Goal: Information Seeking & Learning: Get advice/opinions

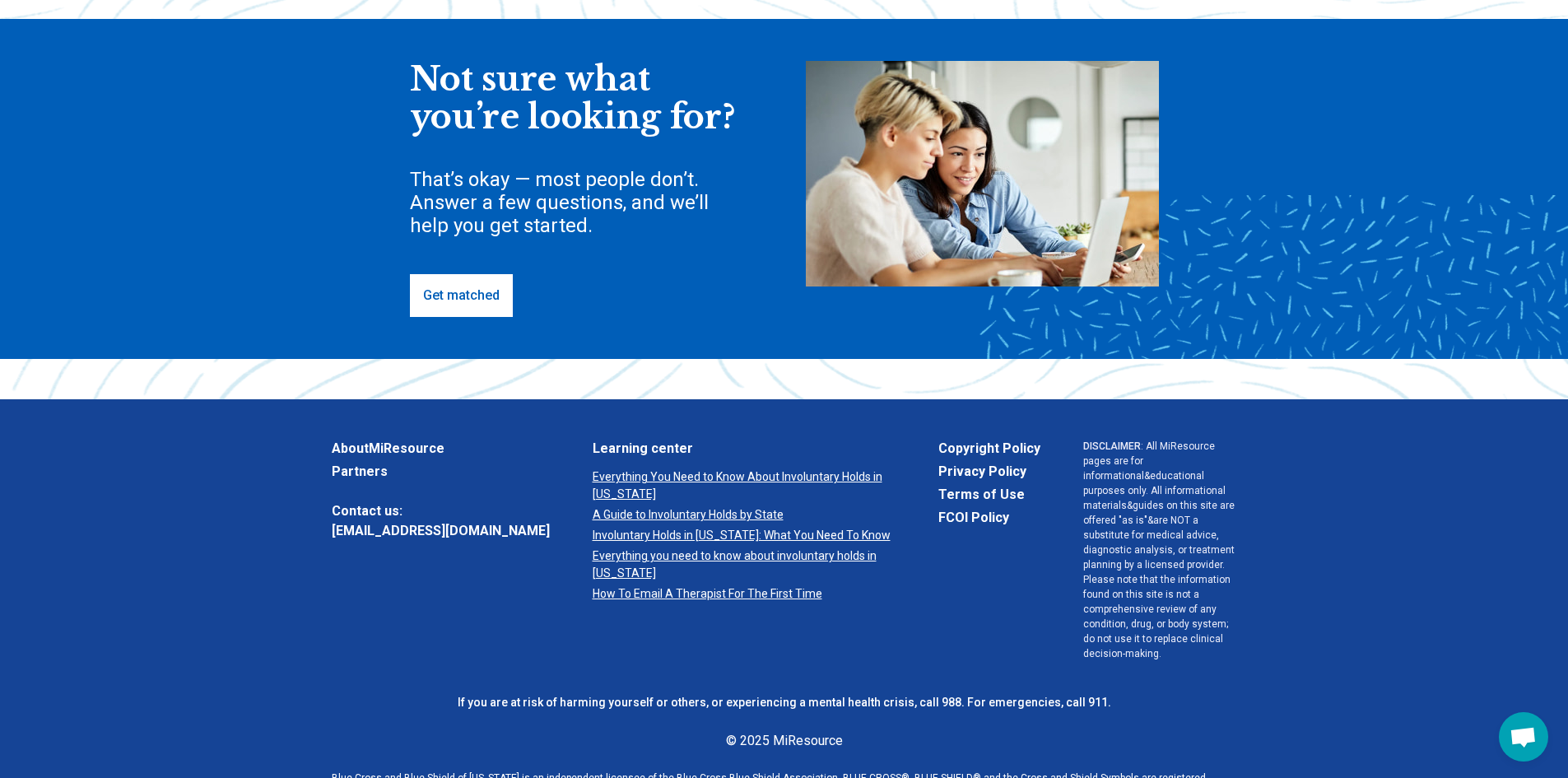
scroll to position [412, 0]
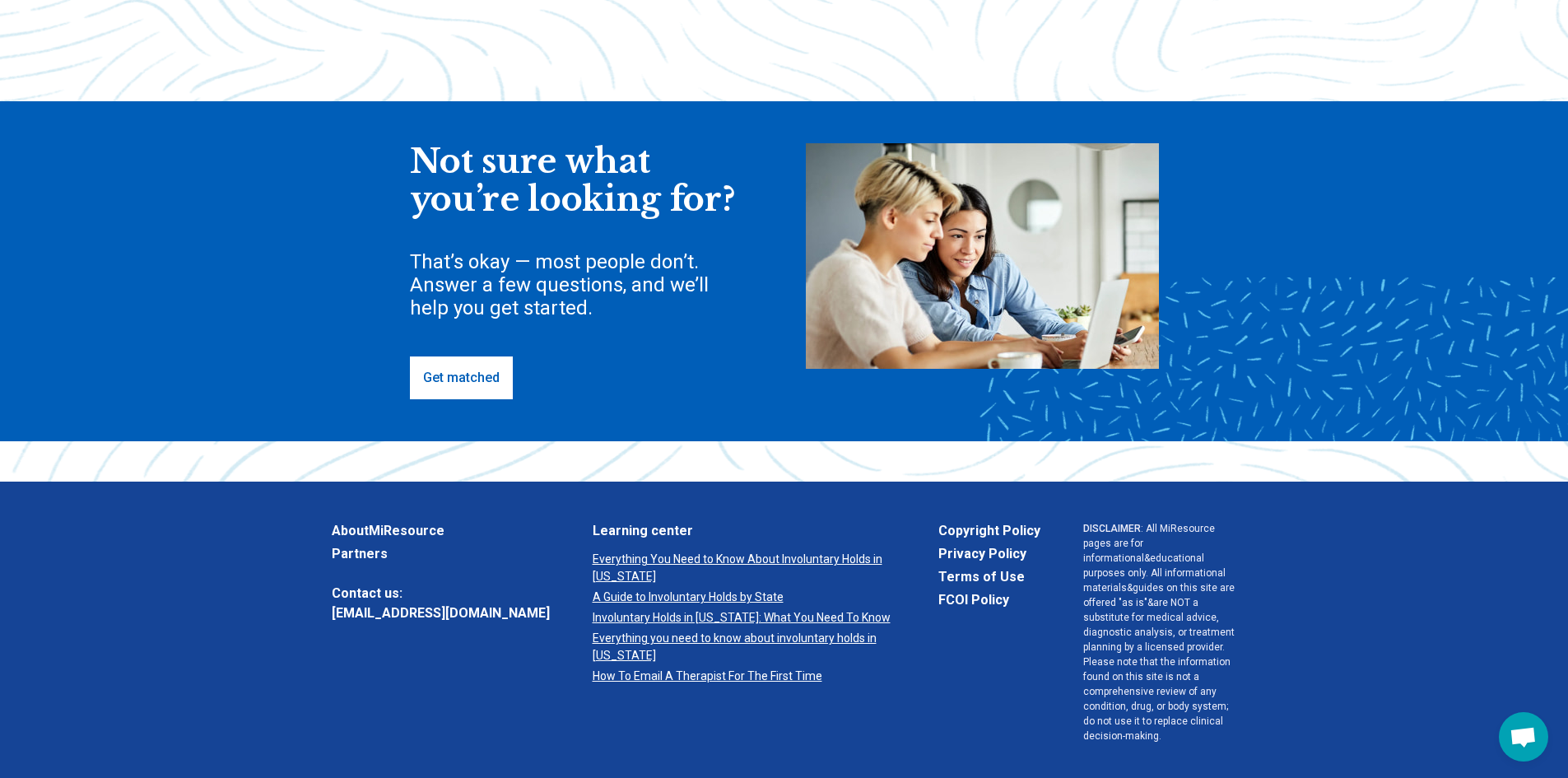
click at [464, 375] on link "Get matched" at bounding box center [461, 378] width 103 height 43
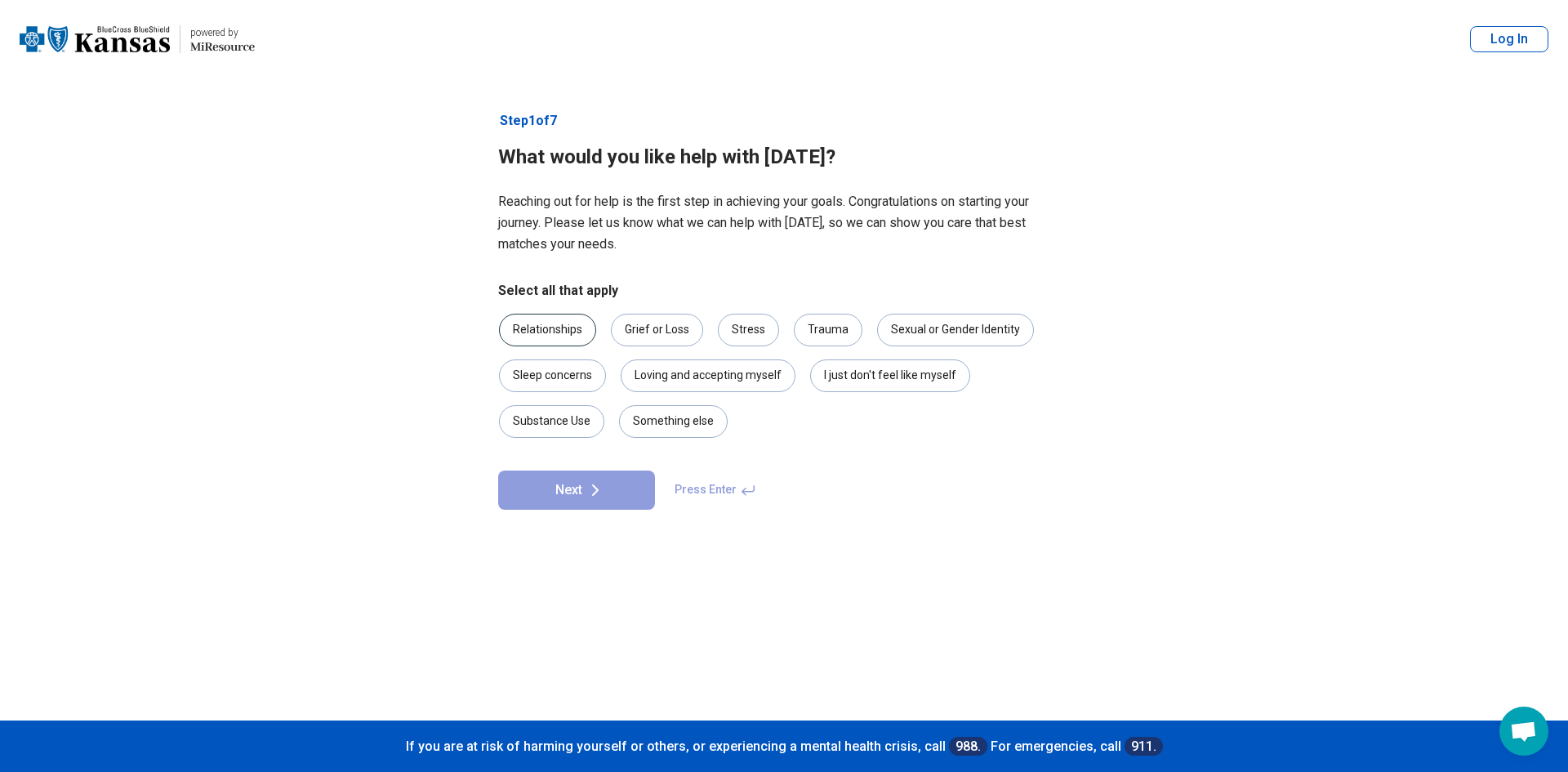
click at [547, 323] on div "Relationships" at bounding box center [548, 330] width 97 height 33
click at [756, 329] on div "Stress" at bounding box center [749, 330] width 62 height 33
click at [814, 340] on div "Trauma" at bounding box center [828, 330] width 69 height 33
click at [719, 382] on div "Loving and accepting myself" at bounding box center [709, 375] width 175 height 33
click at [589, 491] on icon at bounding box center [595, 491] width 20 height 20
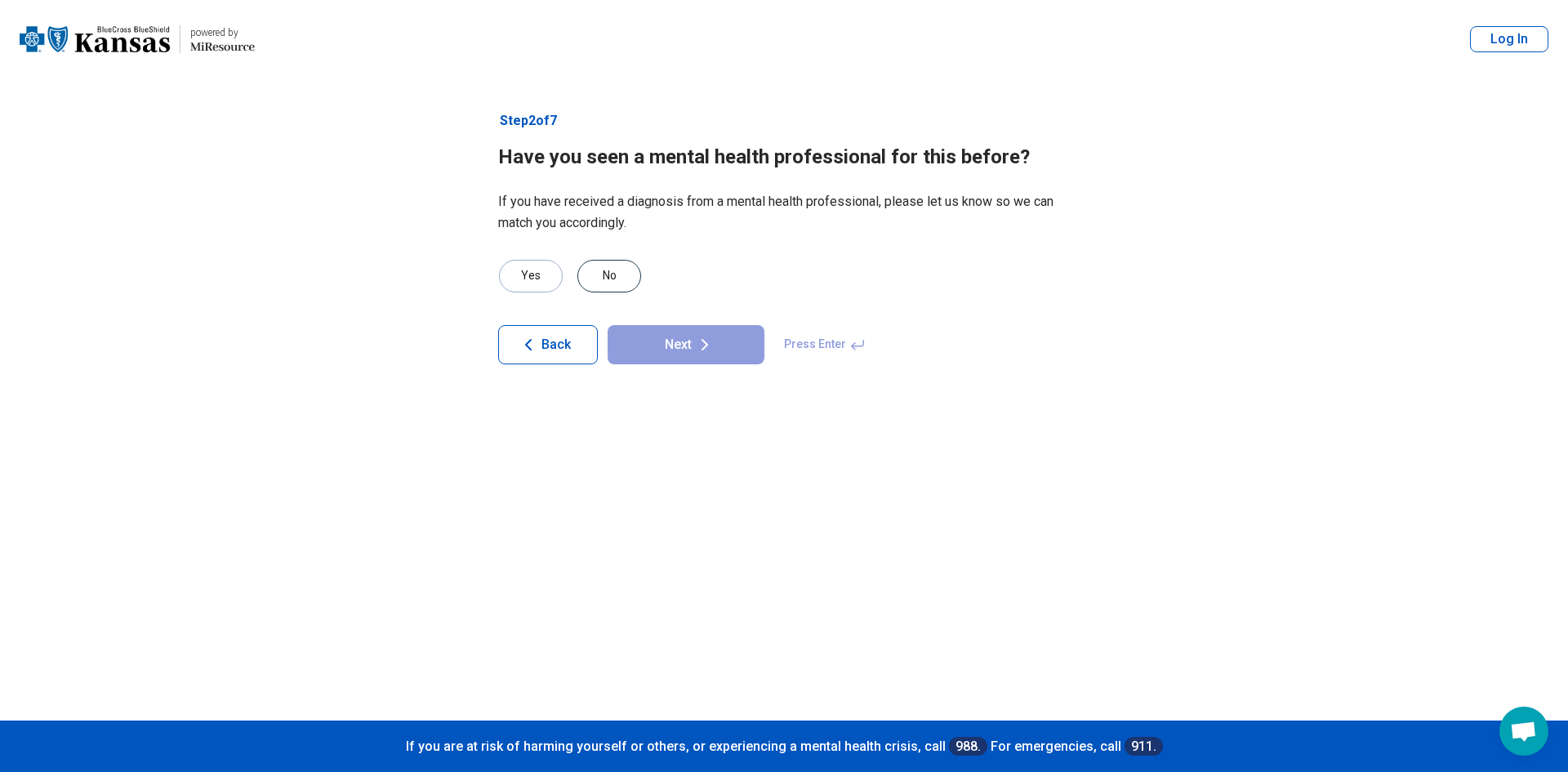
click at [616, 280] on div "No" at bounding box center [608, 276] width 63 height 33
click at [671, 342] on button "Next" at bounding box center [686, 345] width 157 height 39
click at [602, 273] on div "No" at bounding box center [608, 276] width 63 height 33
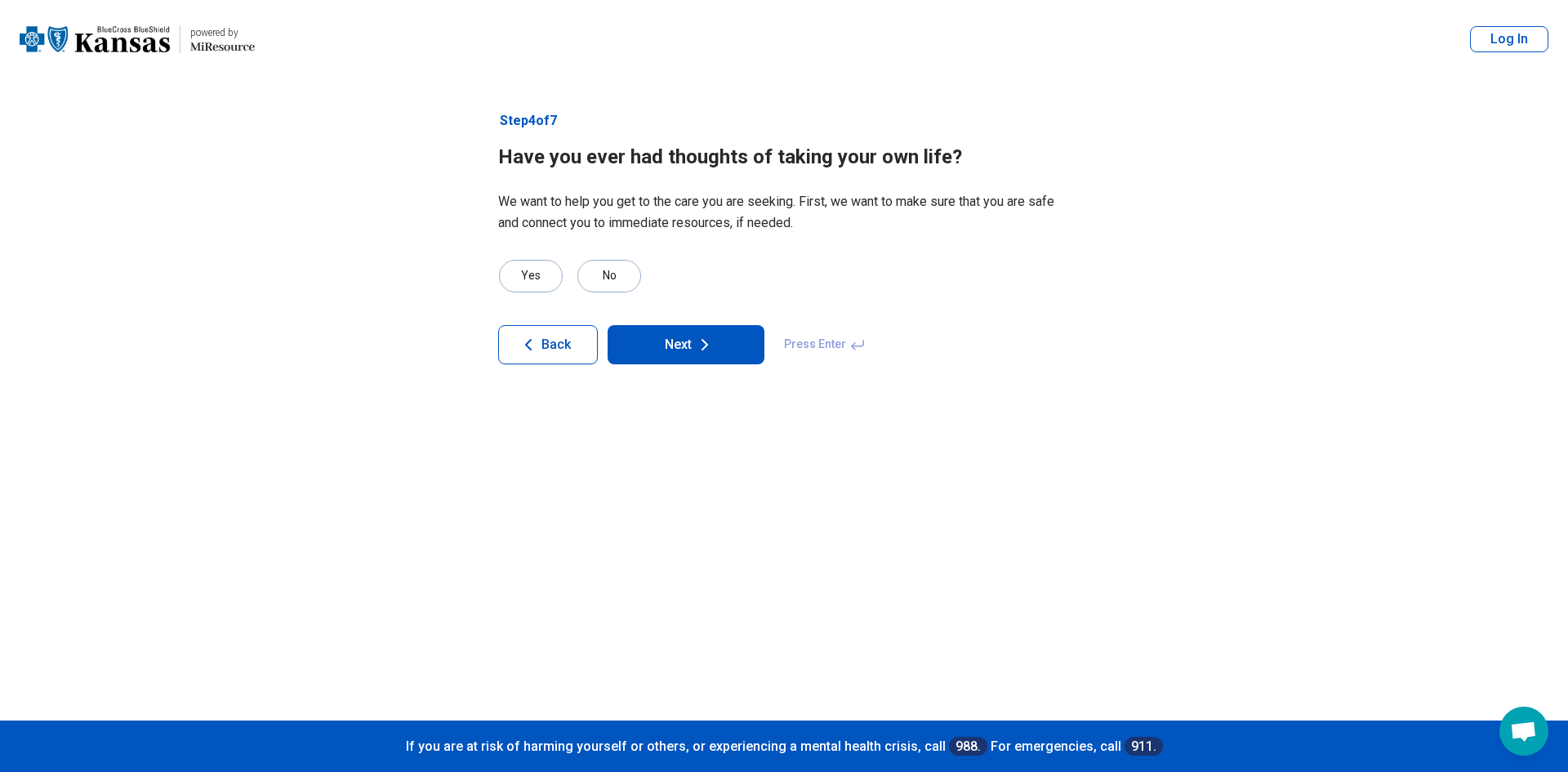
click at [659, 348] on button "Next" at bounding box center [686, 345] width 157 height 39
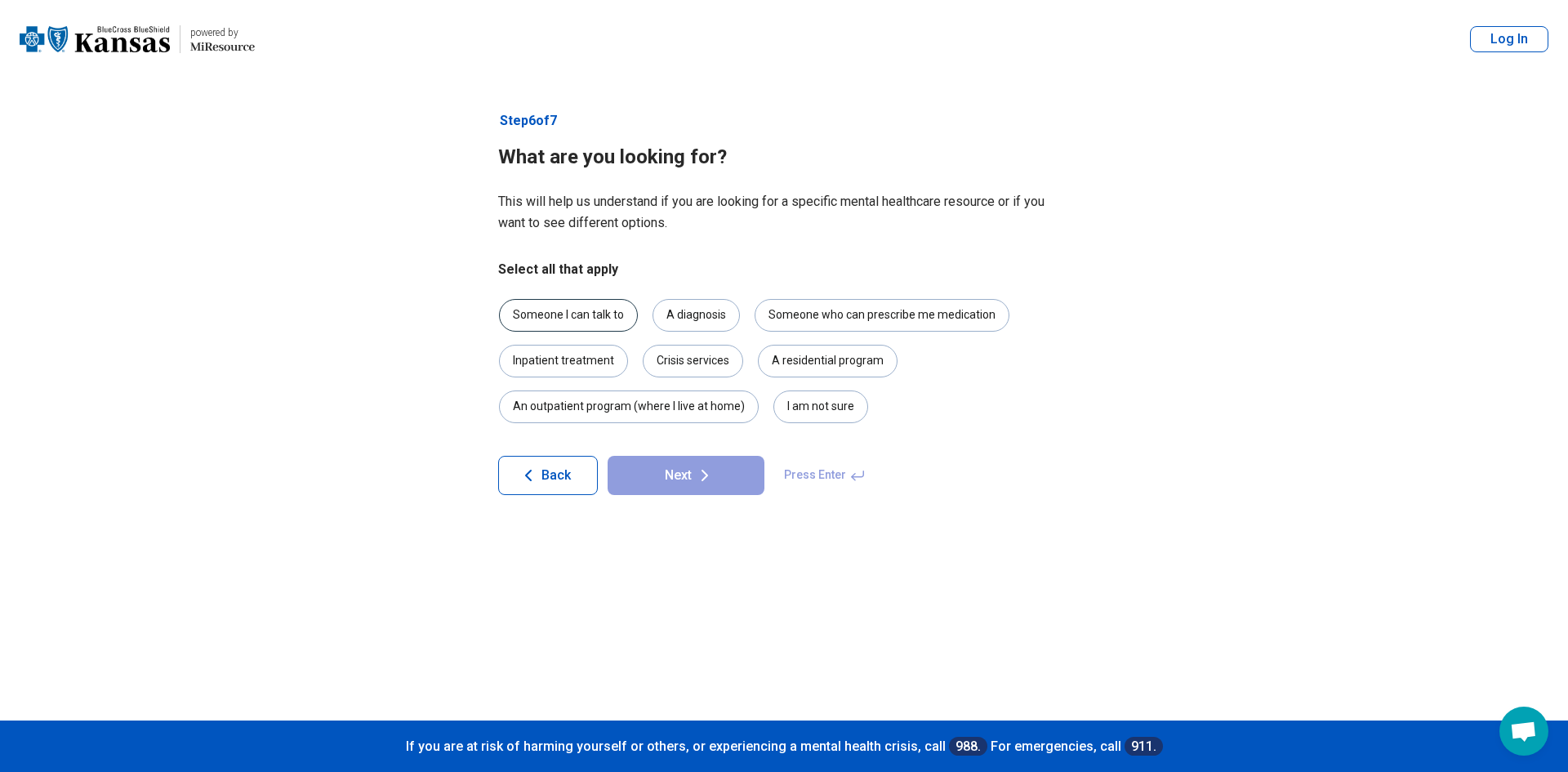
click at [606, 317] on div "Someone I can talk to" at bounding box center [568, 315] width 138 height 33
click at [813, 412] on div "I am not sure" at bounding box center [821, 407] width 95 height 33
click at [688, 480] on button "Next" at bounding box center [686, 475] width 157 height 39
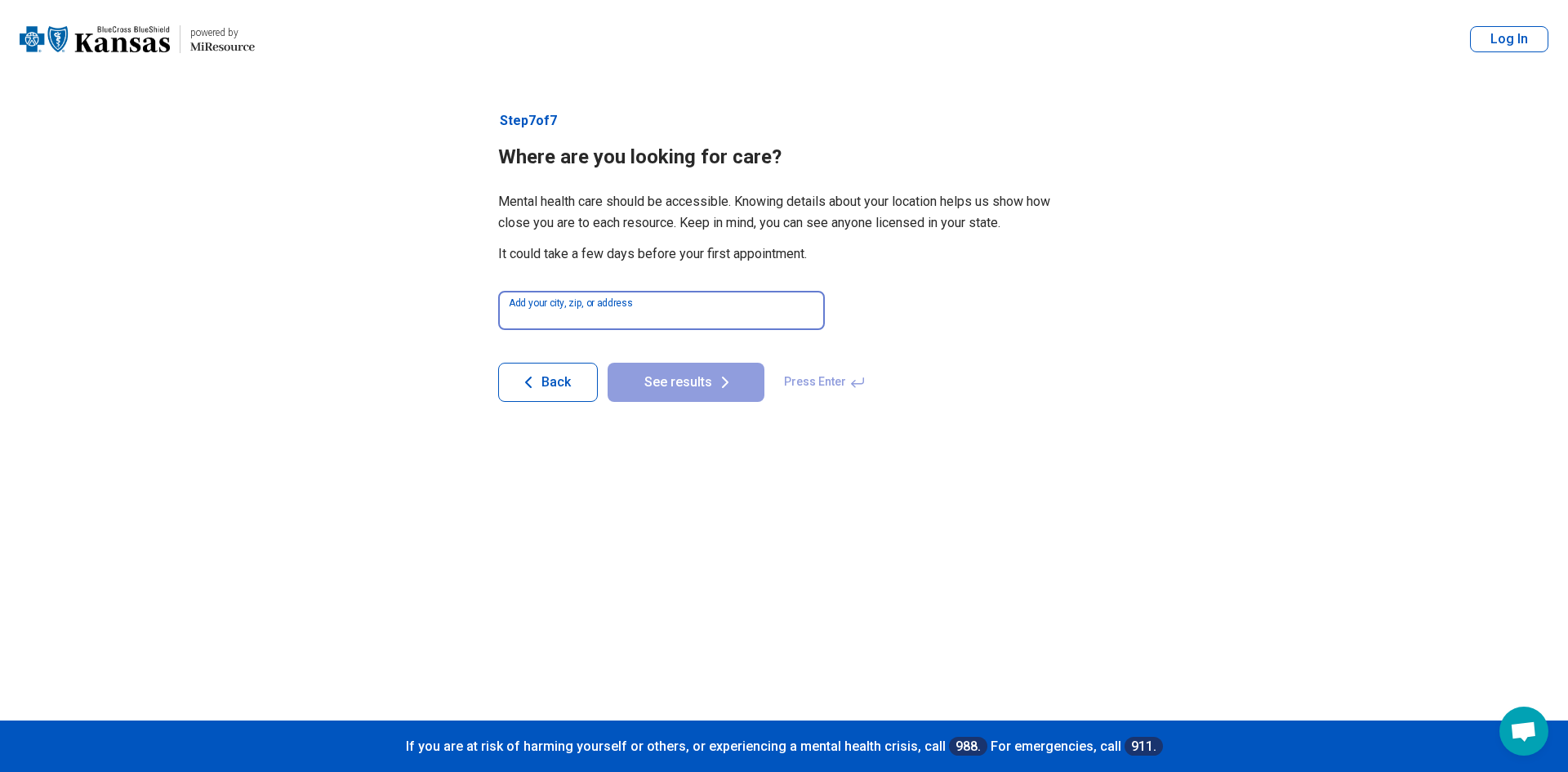
click at [619, 313] on input at bounding box center [662, 310] width 327 height 39
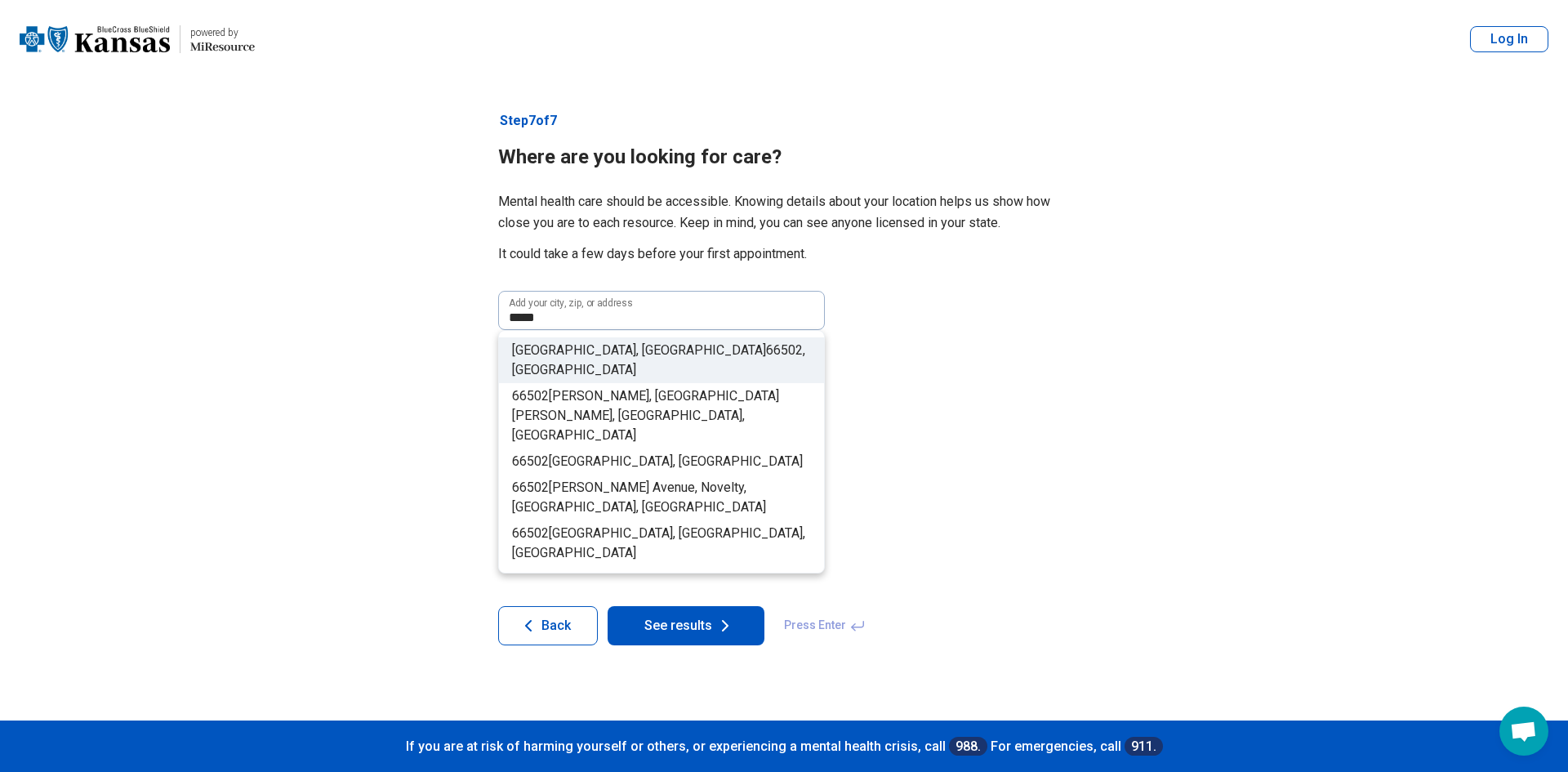
click at [639, 345] on span ", [GEOGRAPHIC_DATA]" at bounding box center [658, 359] width 293 height 35
type input "**********"
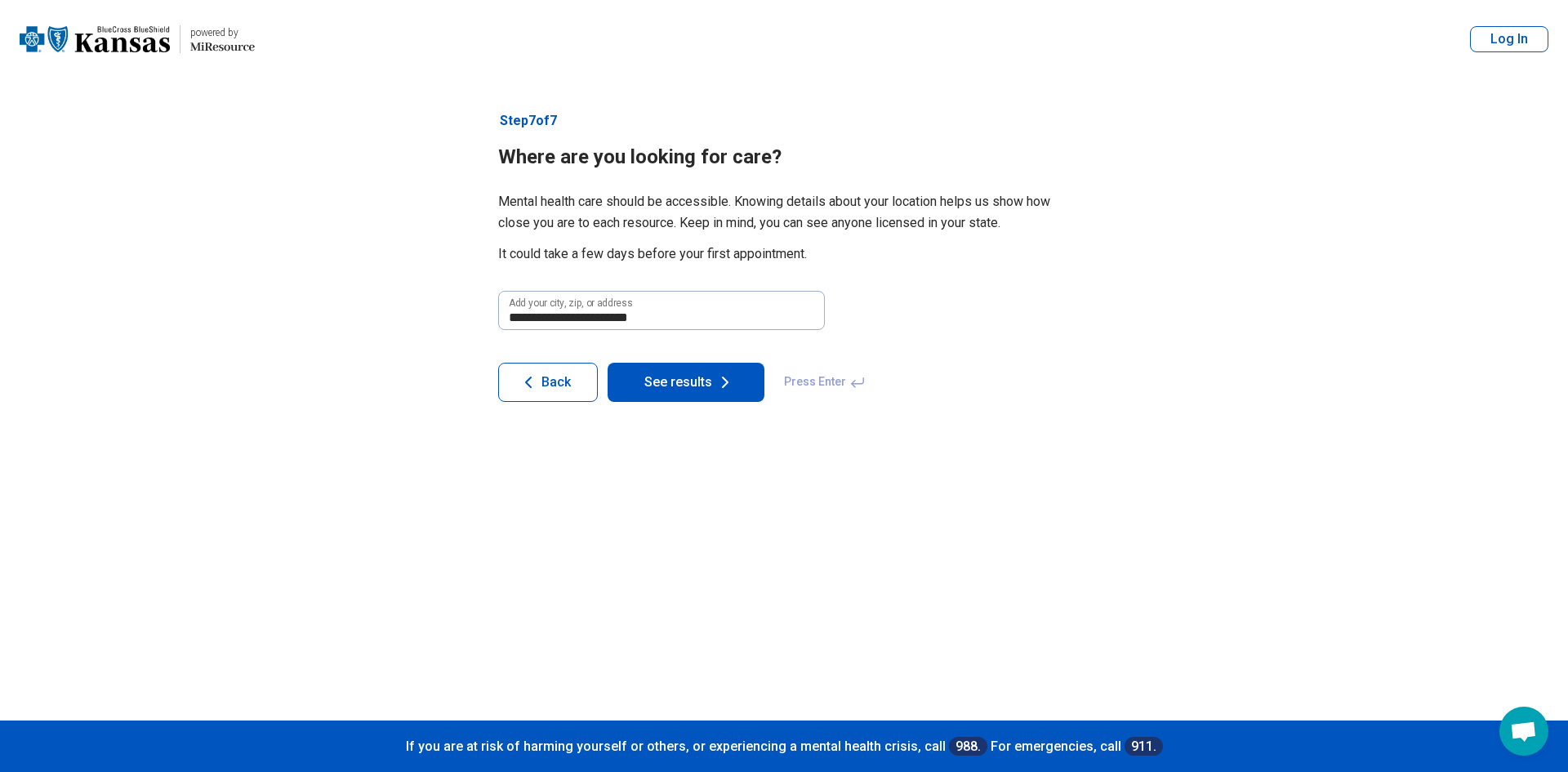
click at [681, 388] on button "See results" at bounding box center [686, 382] width 157 height 39
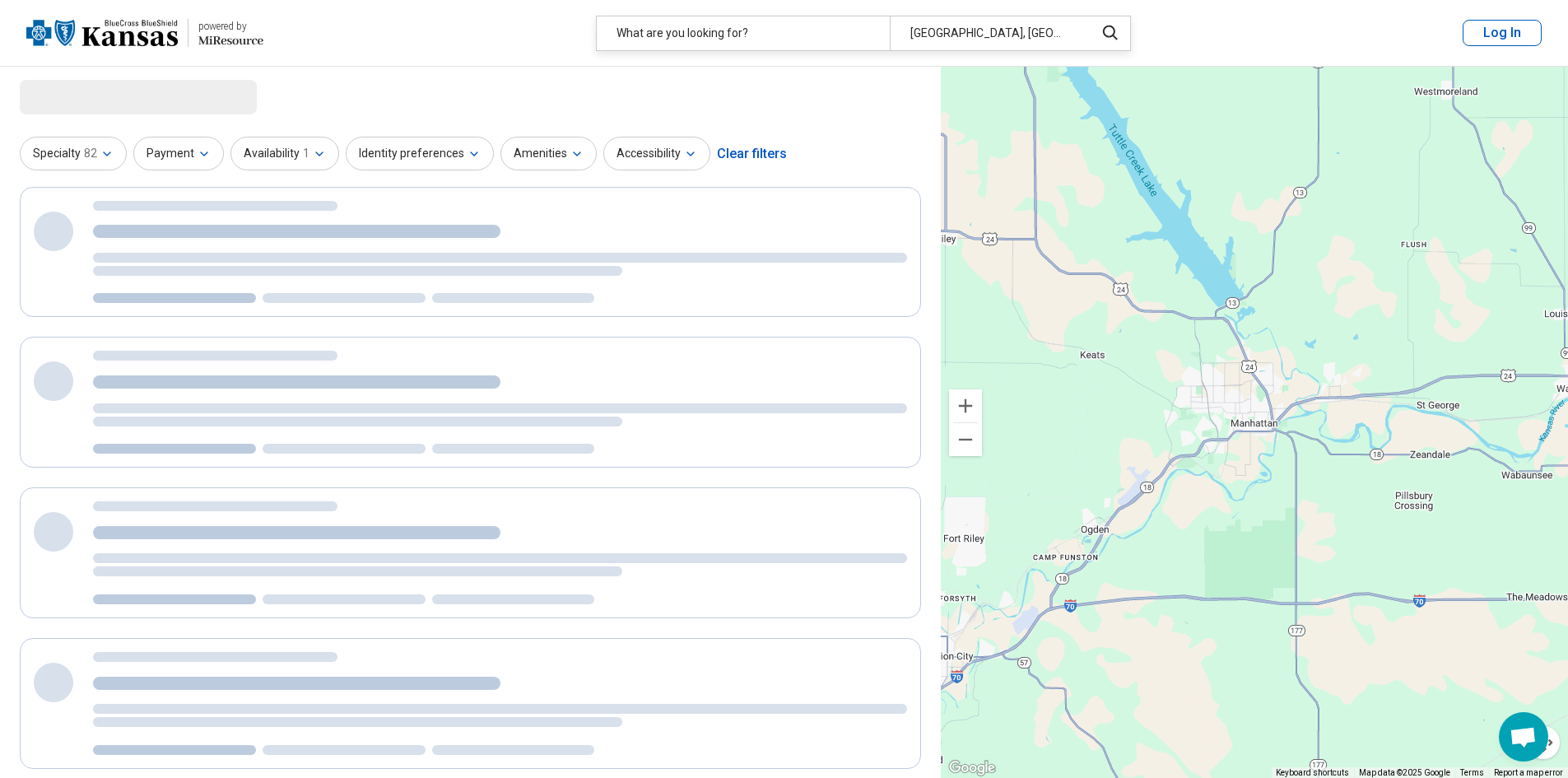
select select "***"
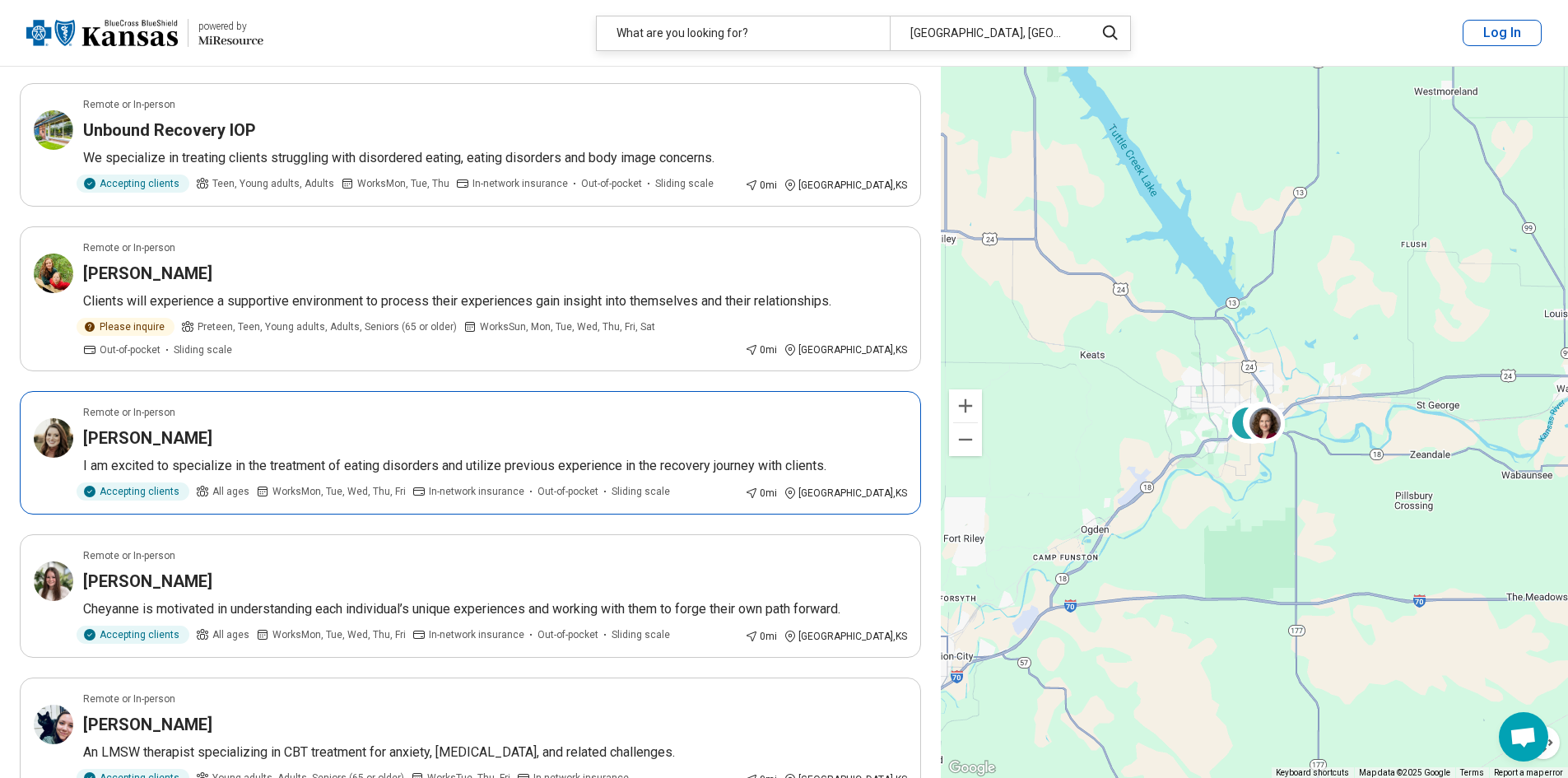
scroll to position [82, 0]
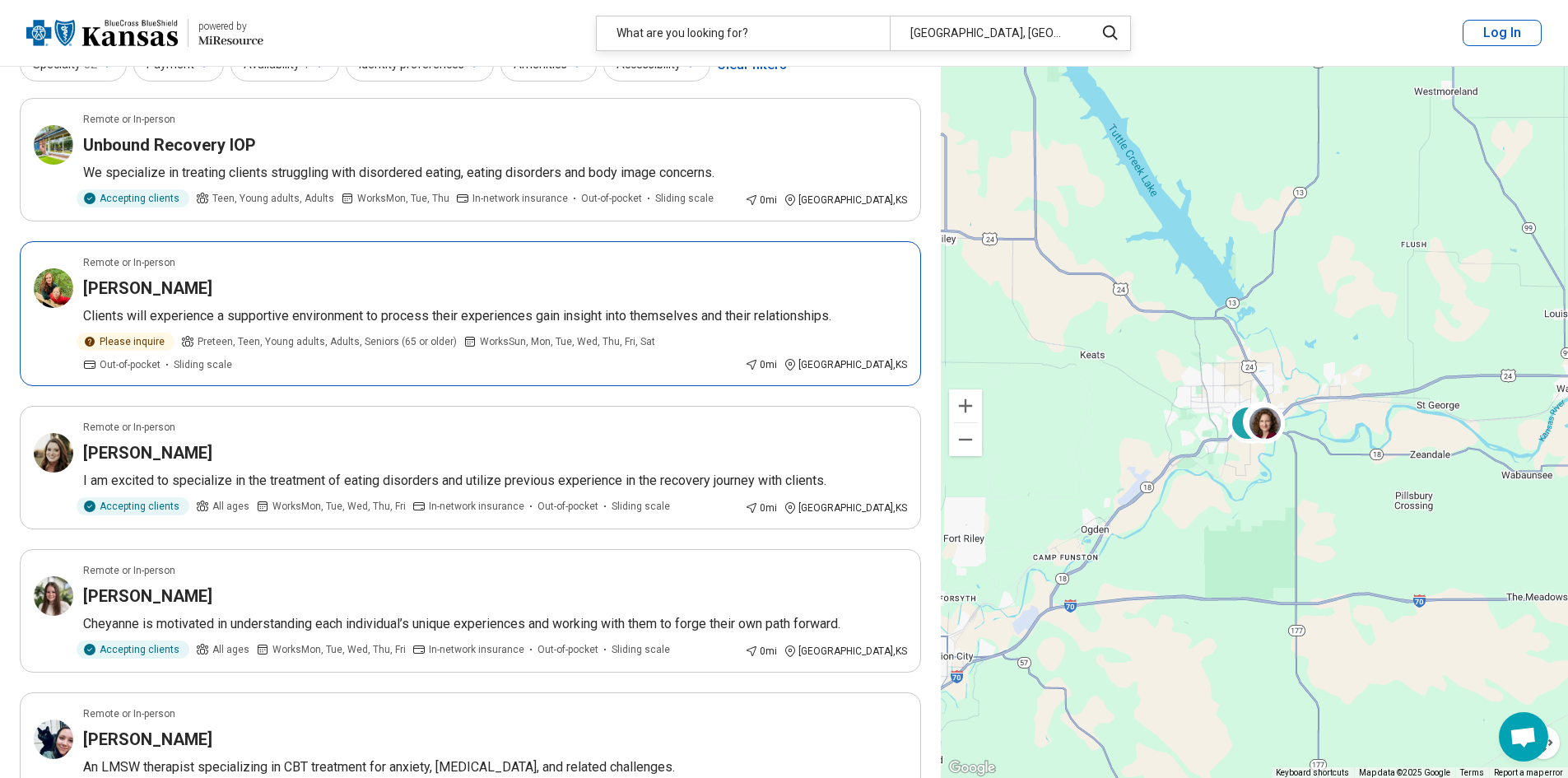
click at [345, 285] on div "[PERSON_NAME]" at bounding box center [494, 288] width 824 height 23
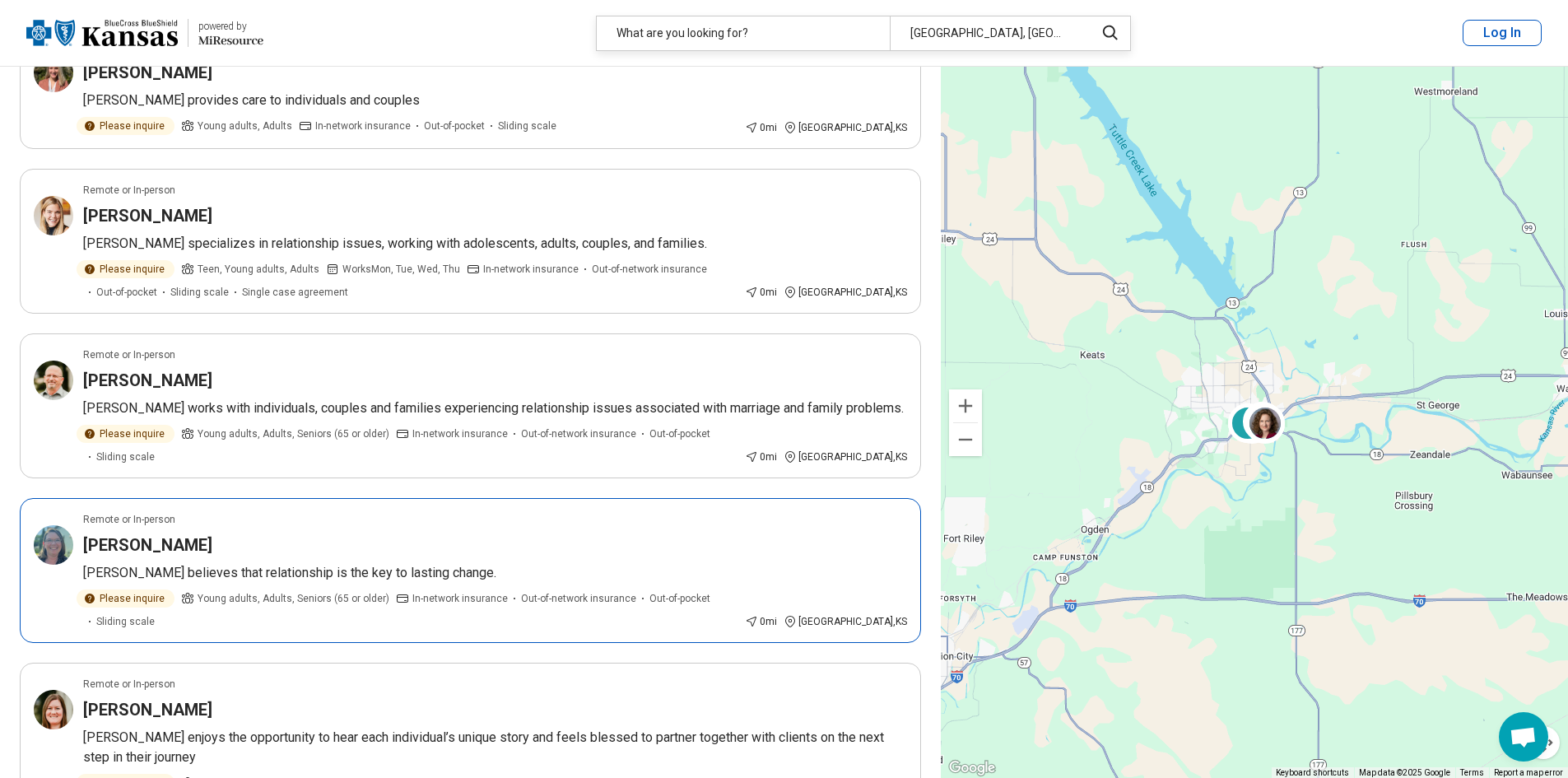
scroll to position [1317, 0]
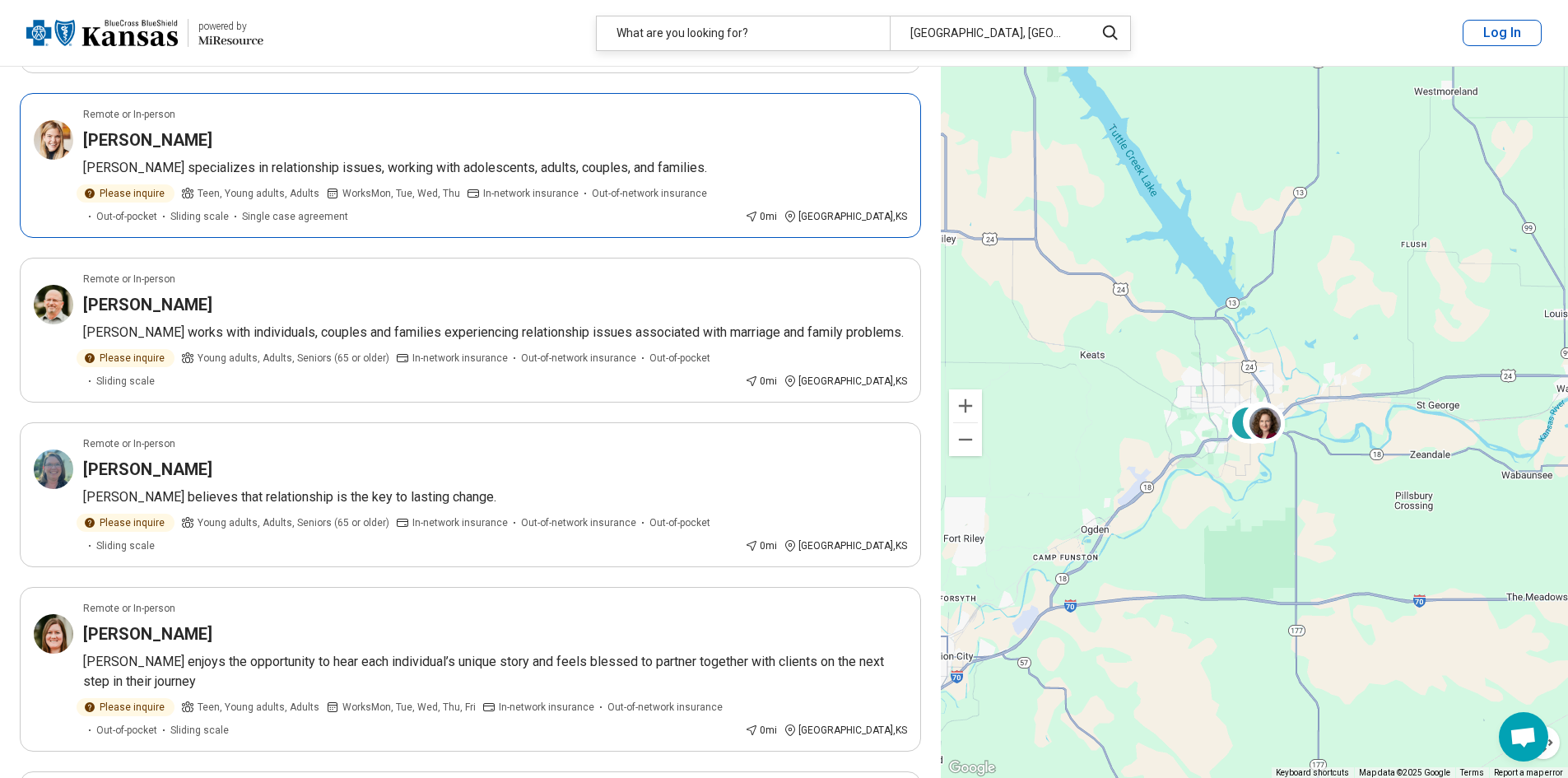
click at [281, 138] on div "[PERSON_NAME]" at bounding box center [494, 140] width 824 height 23
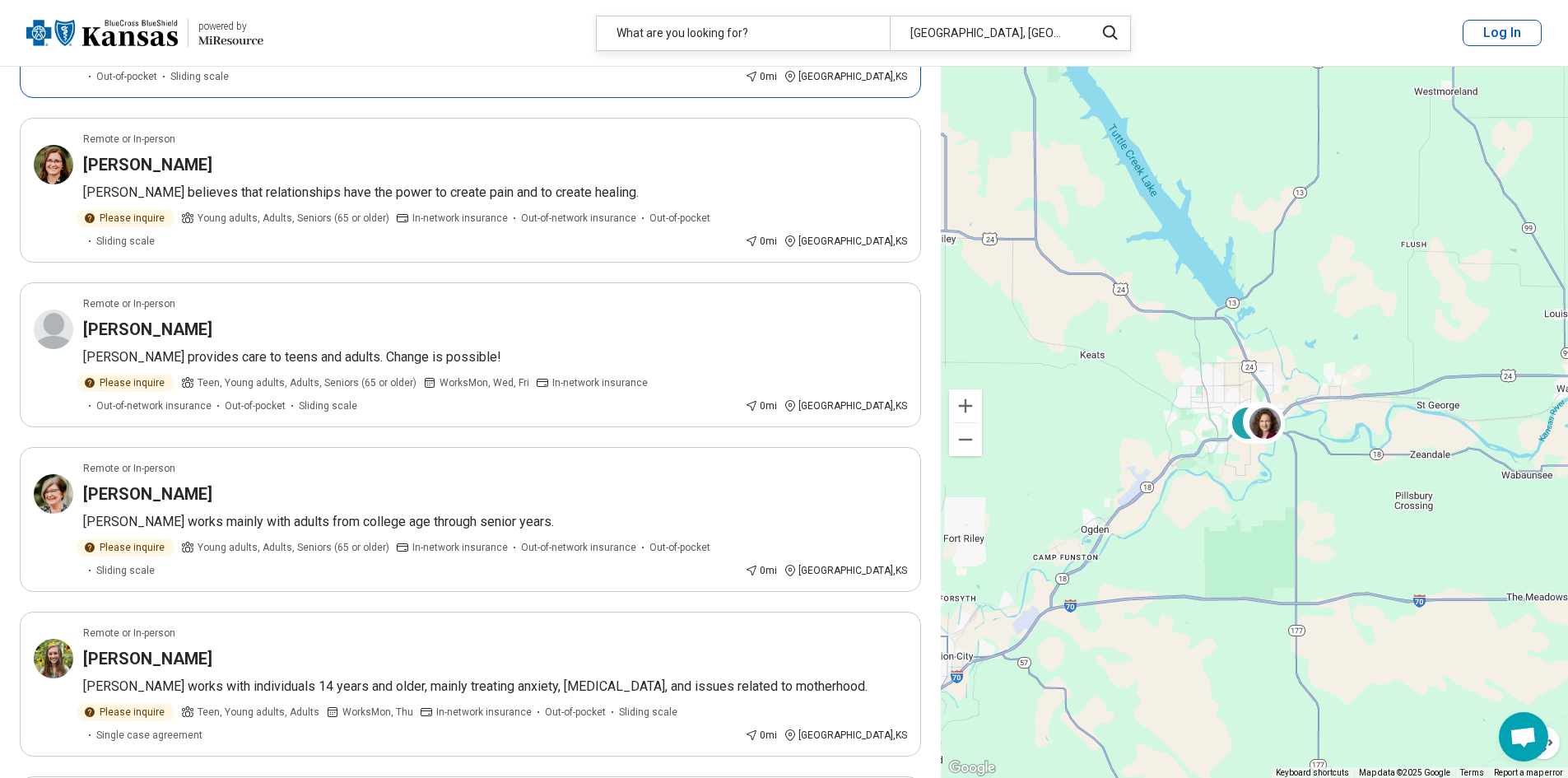
scroll to position [2140, 0]
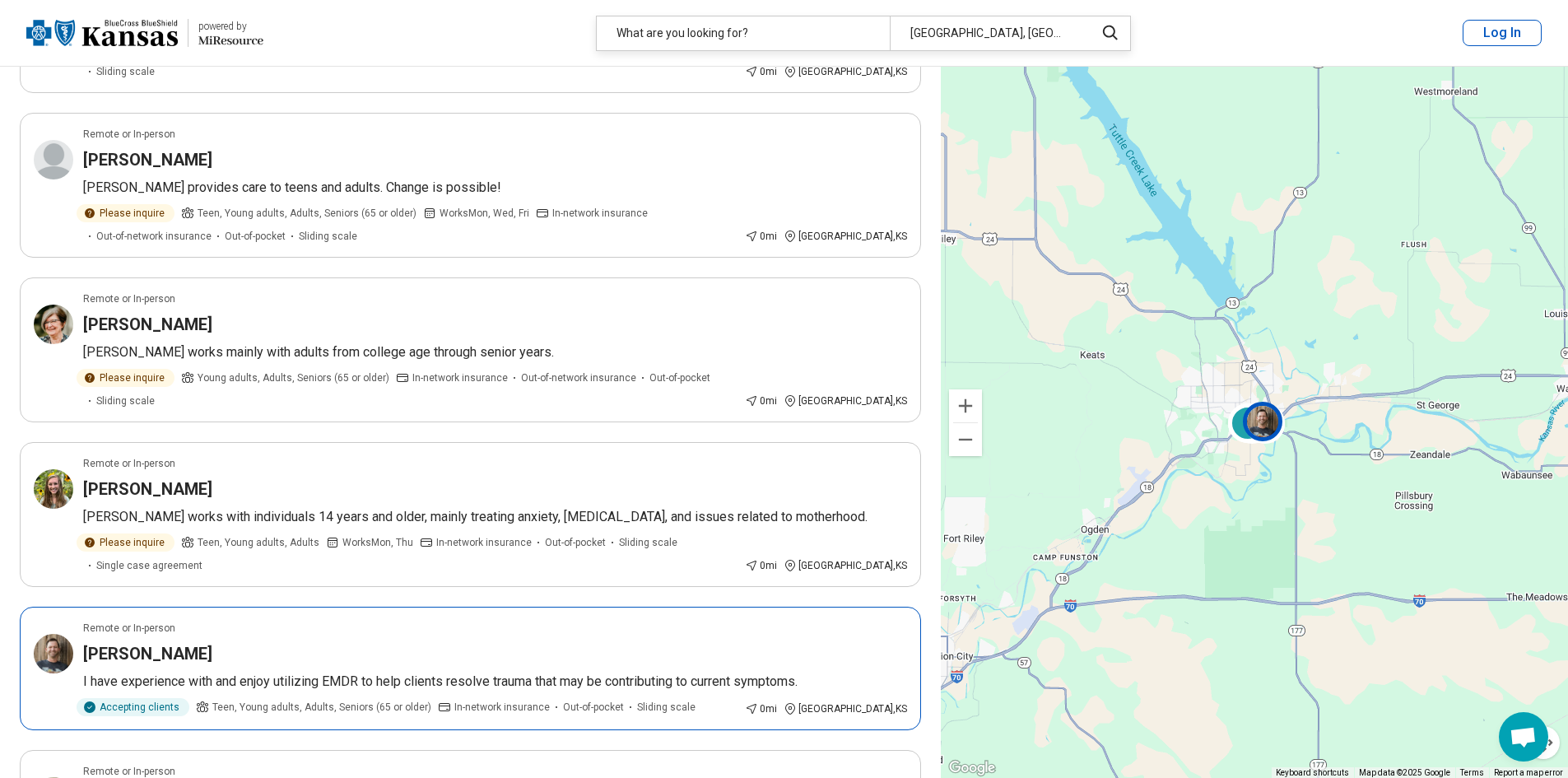
click at [275, 642] on div "[PERSON_NAME]" at bounding box center [494, 654] width 824 height 23
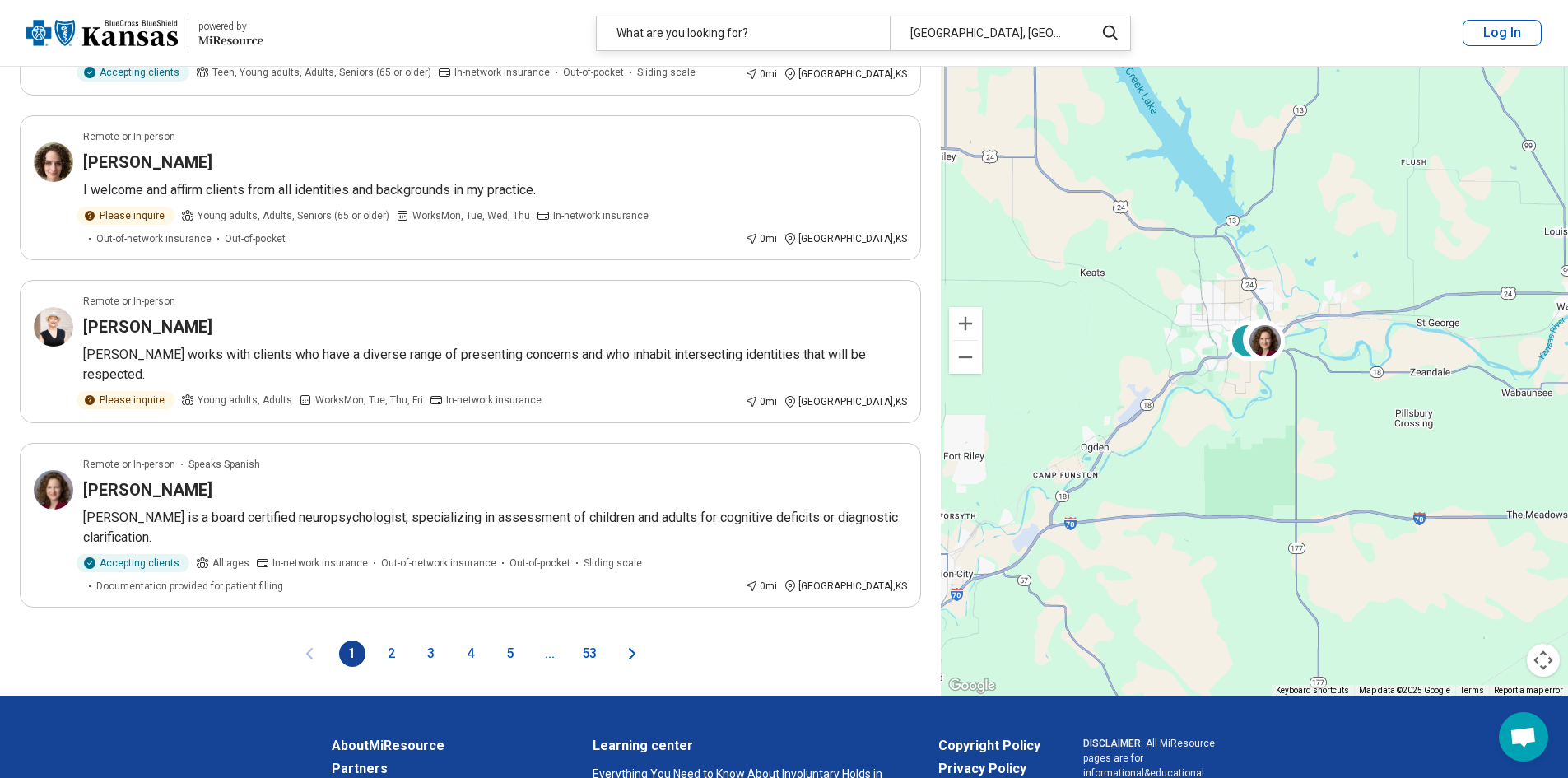
scroll to position [2799, 0]
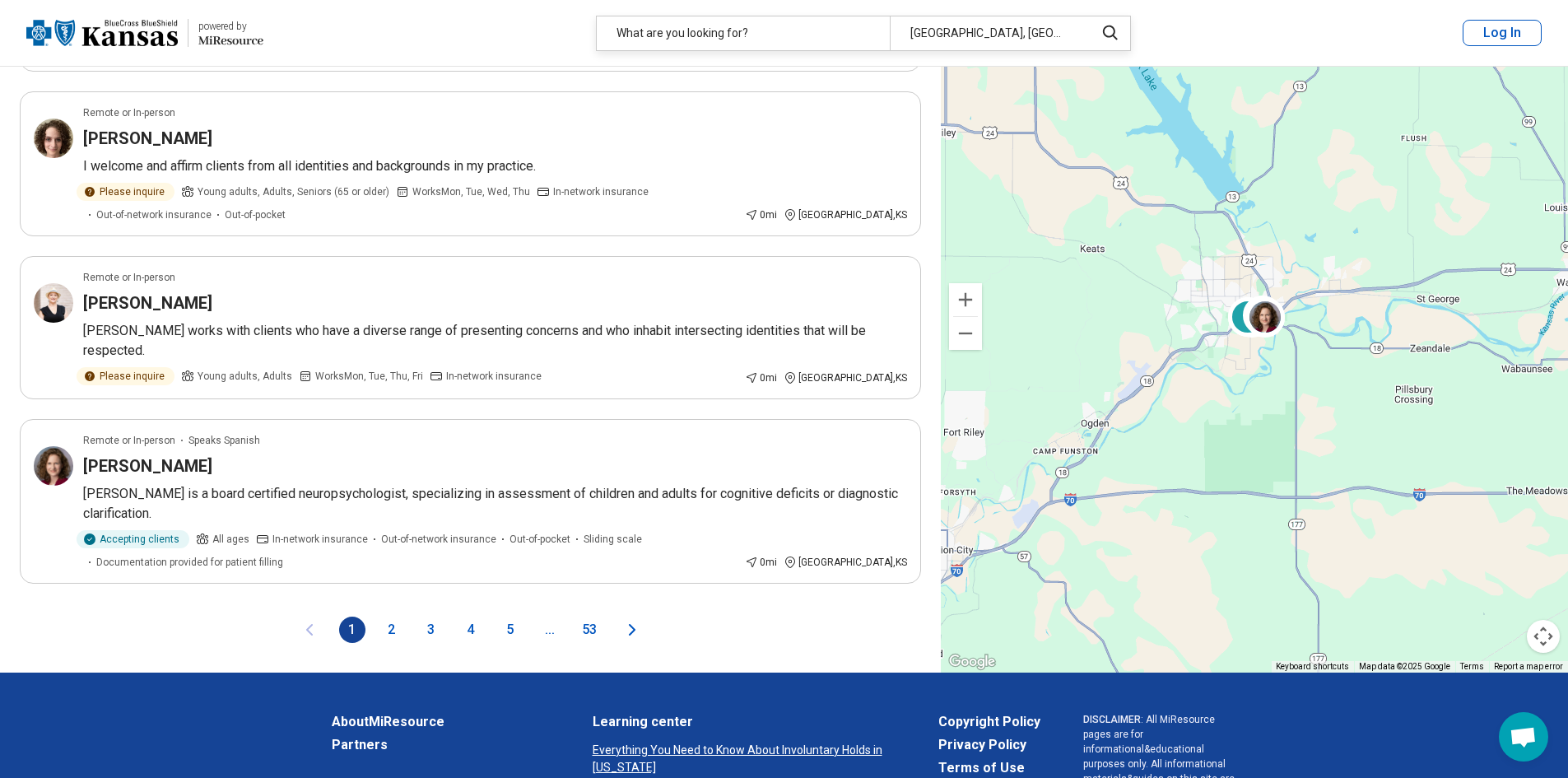
click at [388, 617] on button "2" at bounding box center [392, 629] width 26 height 26
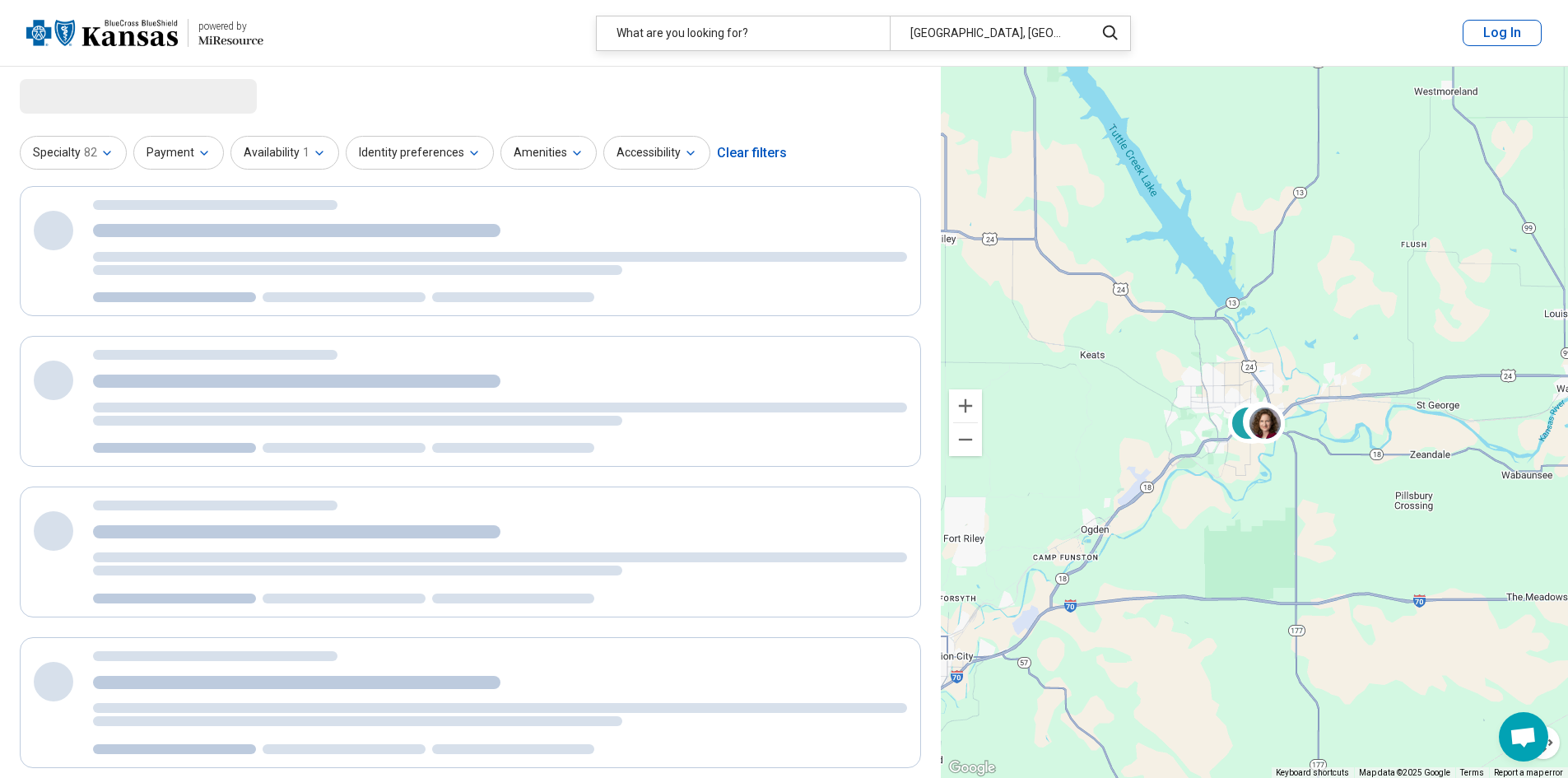
scroll to position [0, 0]
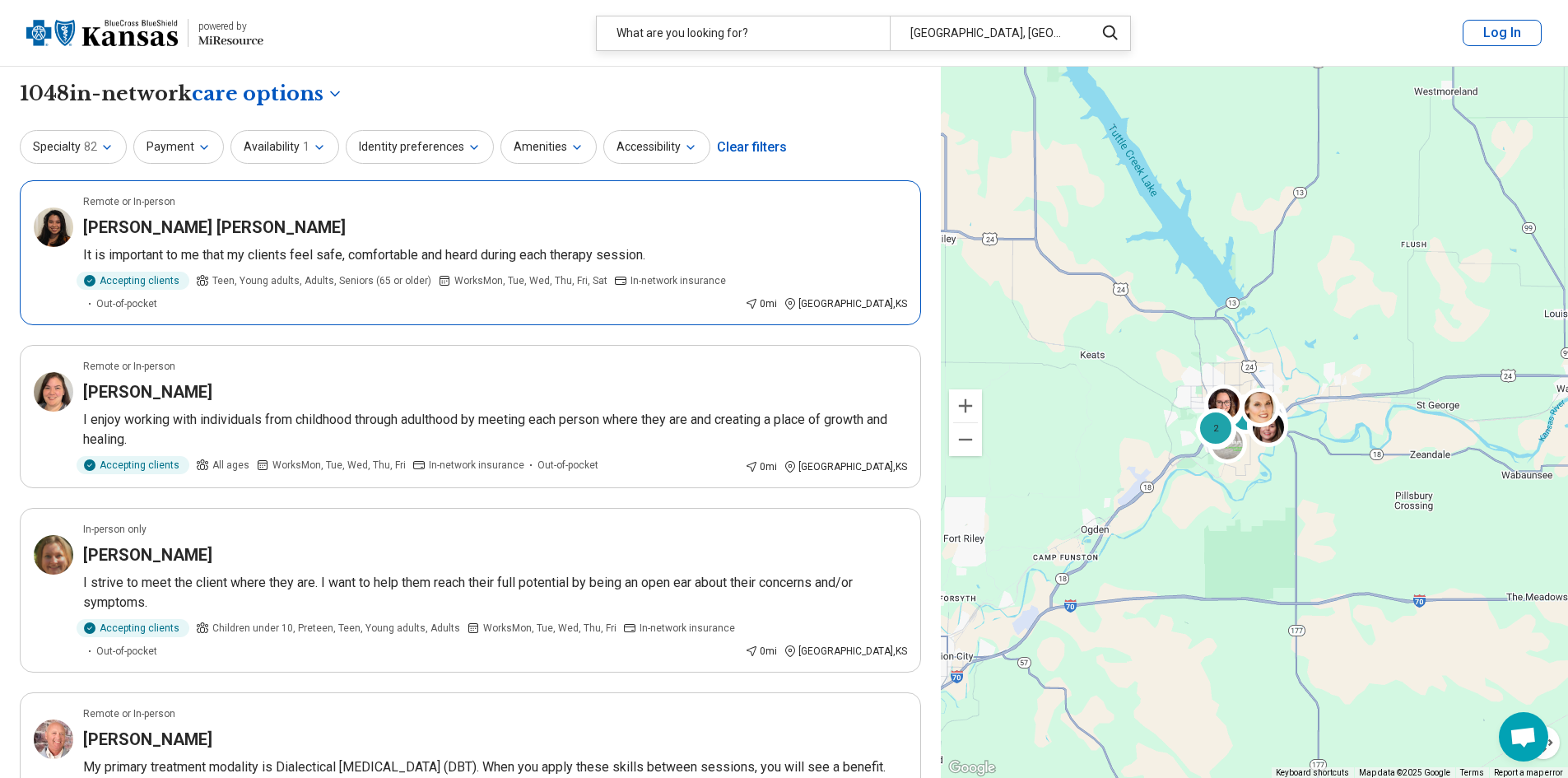
click at [524, 219] on div "[PERSON_NAME] [PERSON_NAME]" at bounding box center [494, 228] width 824 height 23
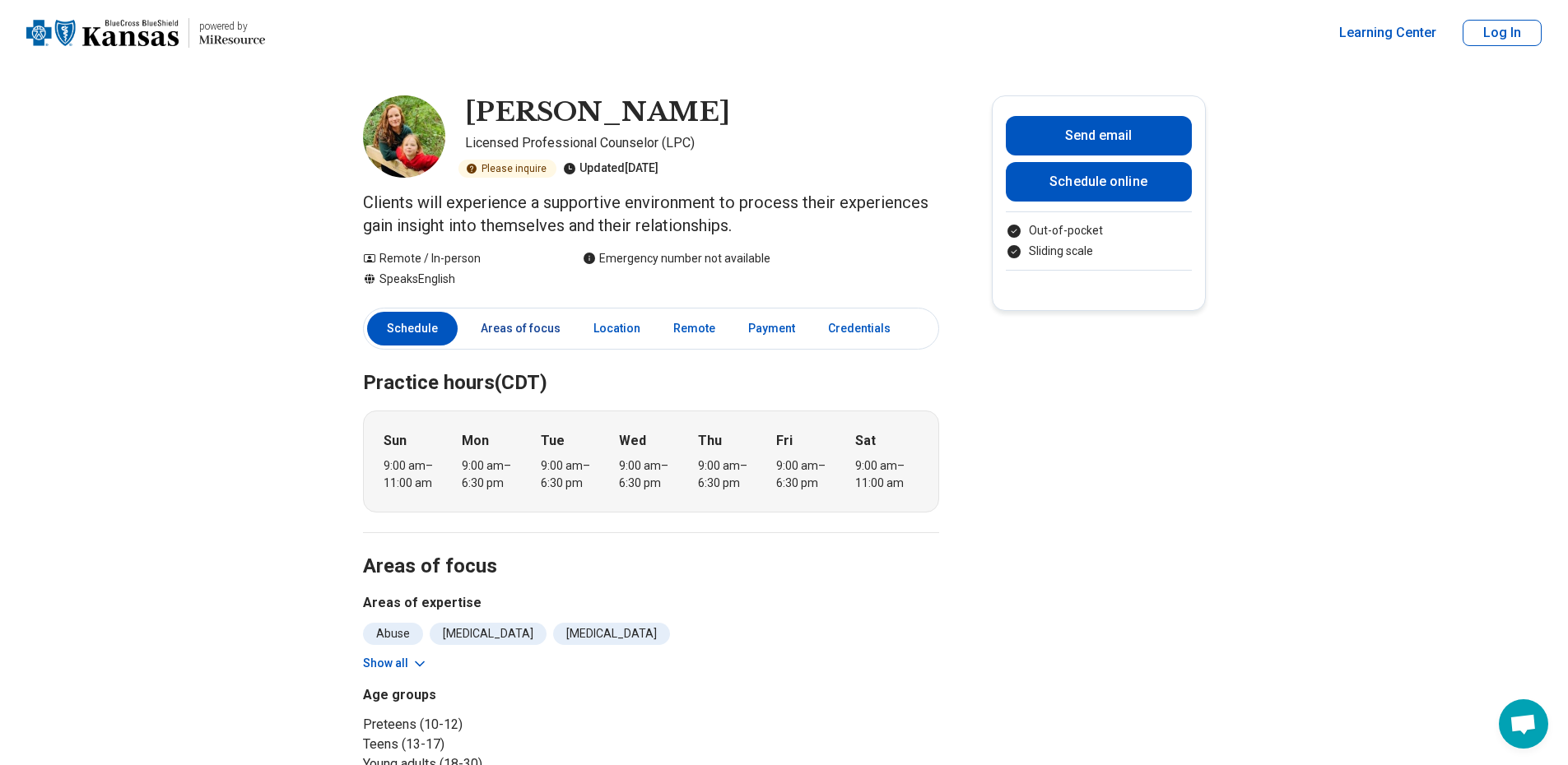
click at [532, 328] on link "Areas of focus" at bounding box center [520, 328] width 100 height 33
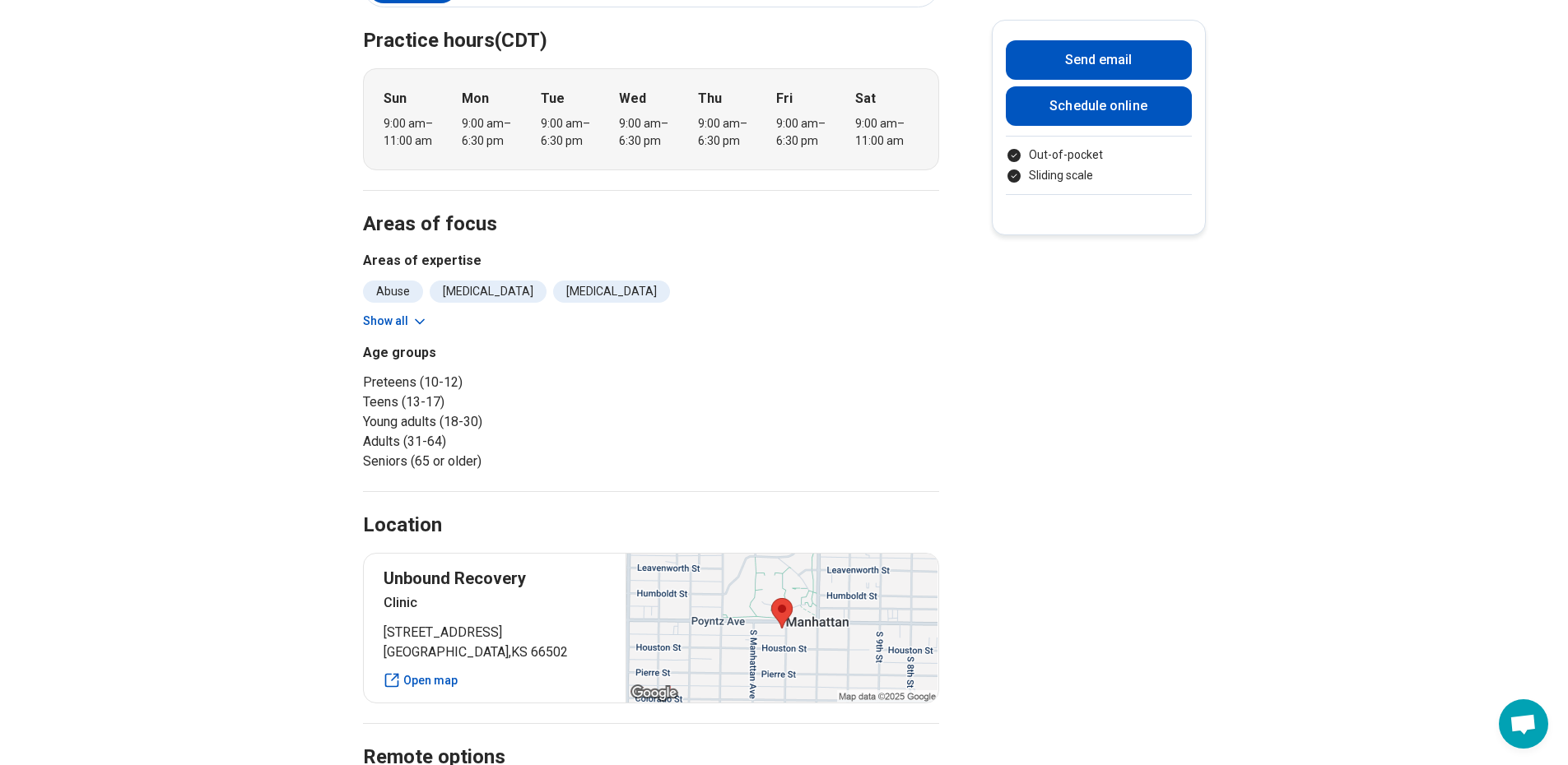
scroll to position [349, 0]
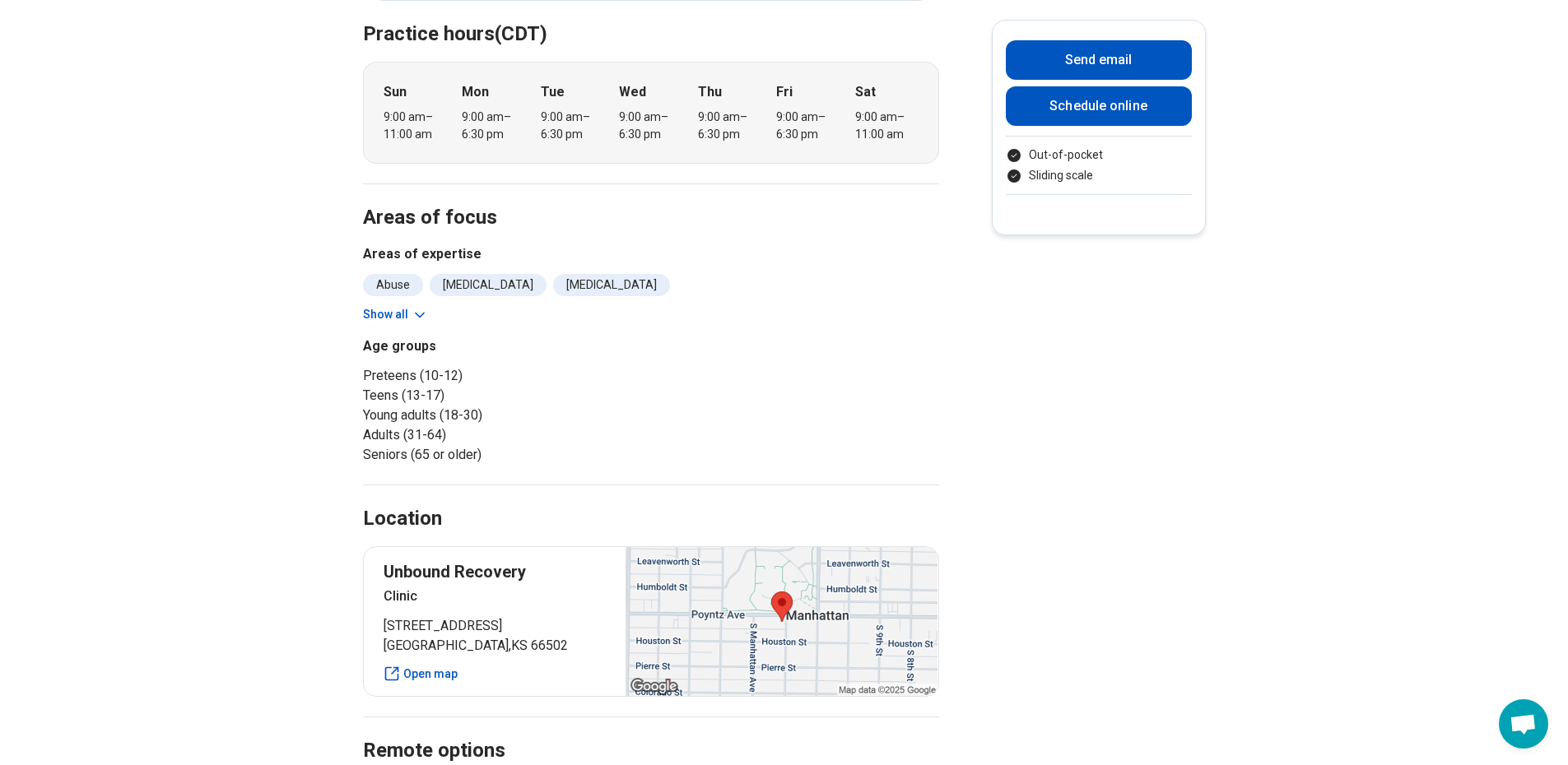
click at [413, 319] on button "Show all" at bounding box center [395, 314] width 65 height 17
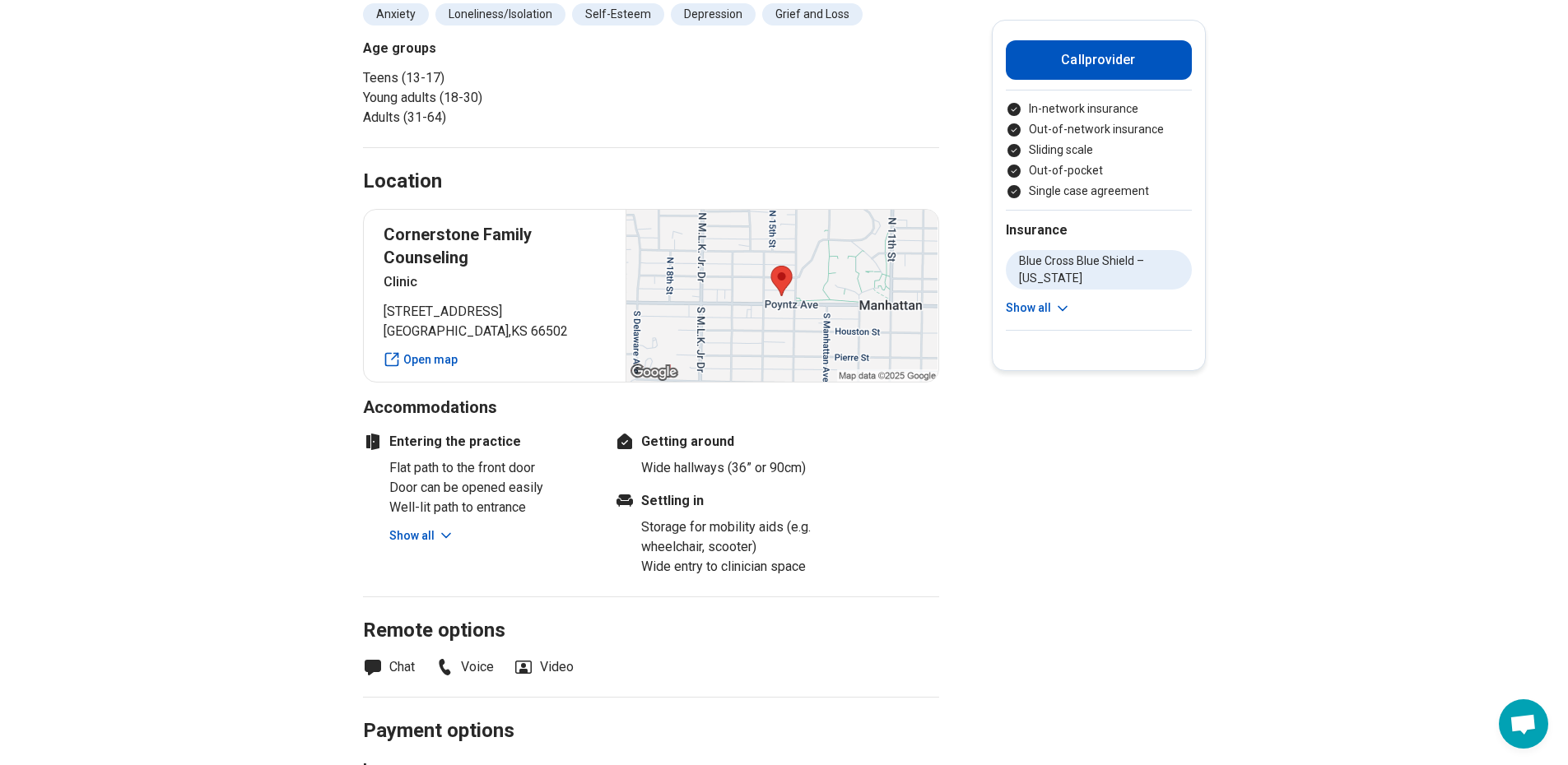
scroll to position [658, 0]
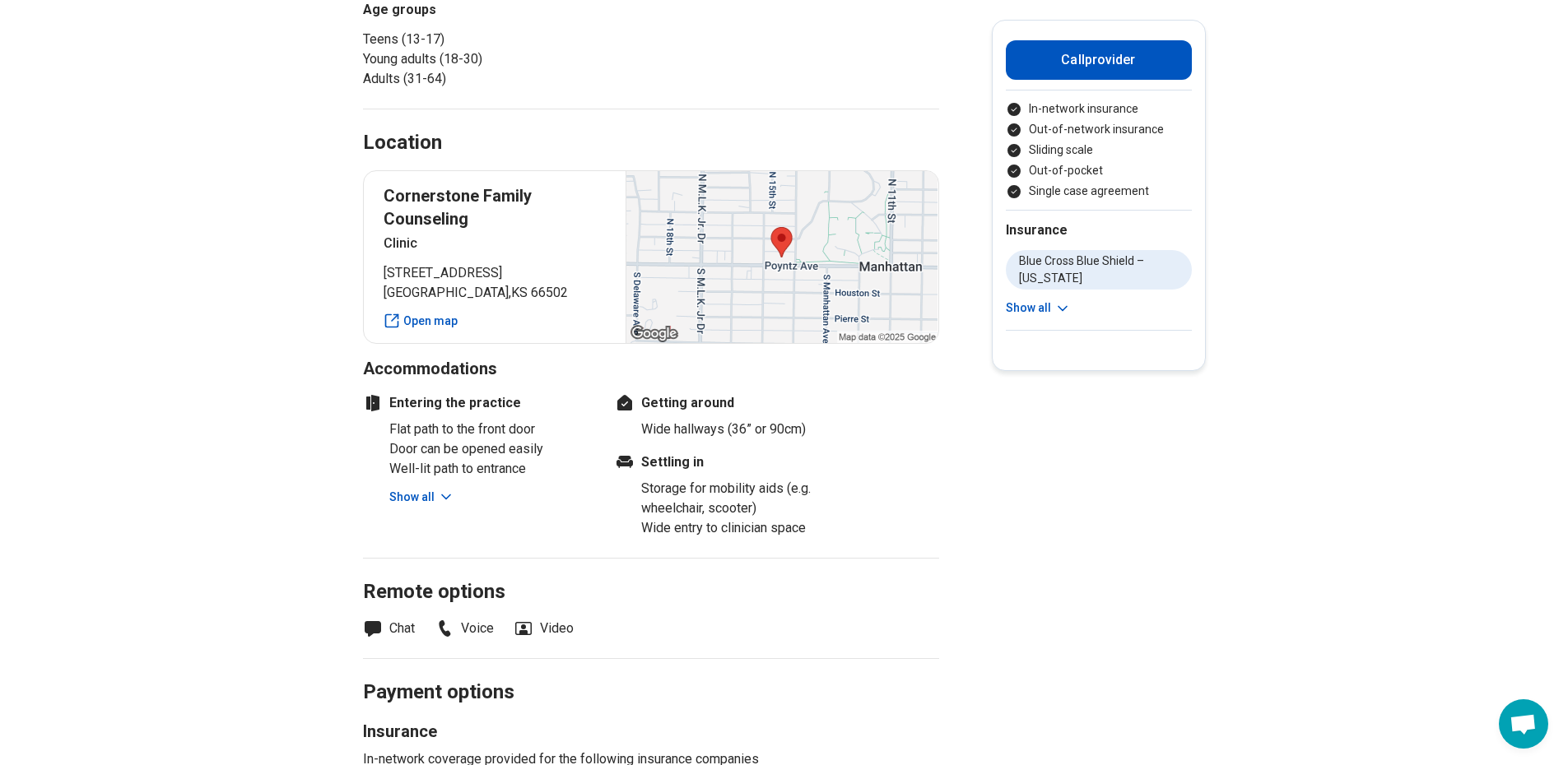
click at [439, 499] on button "Show all" at bounding box center [421, 497] width 65 height 17
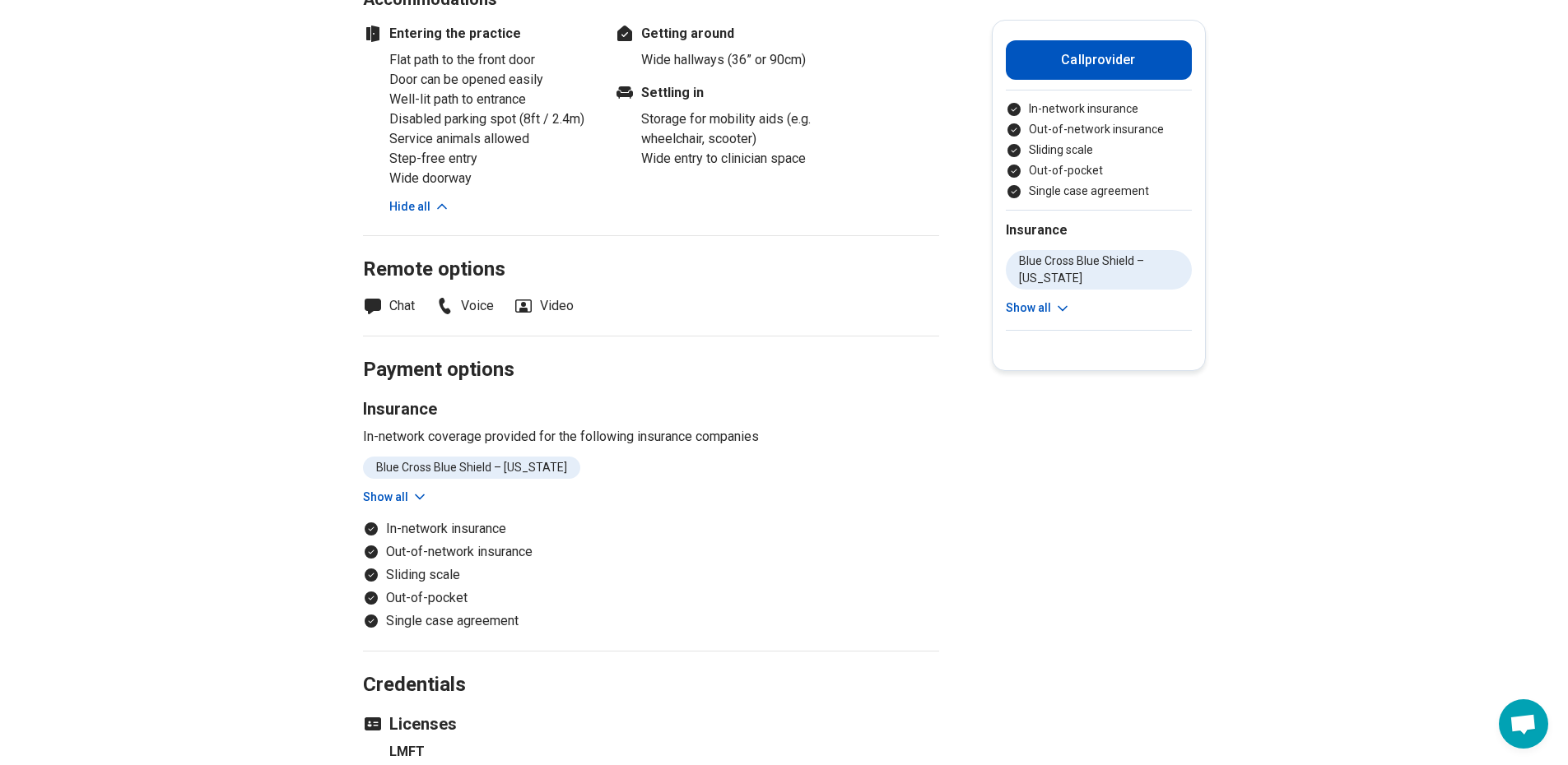
scroll to position [987, 0]
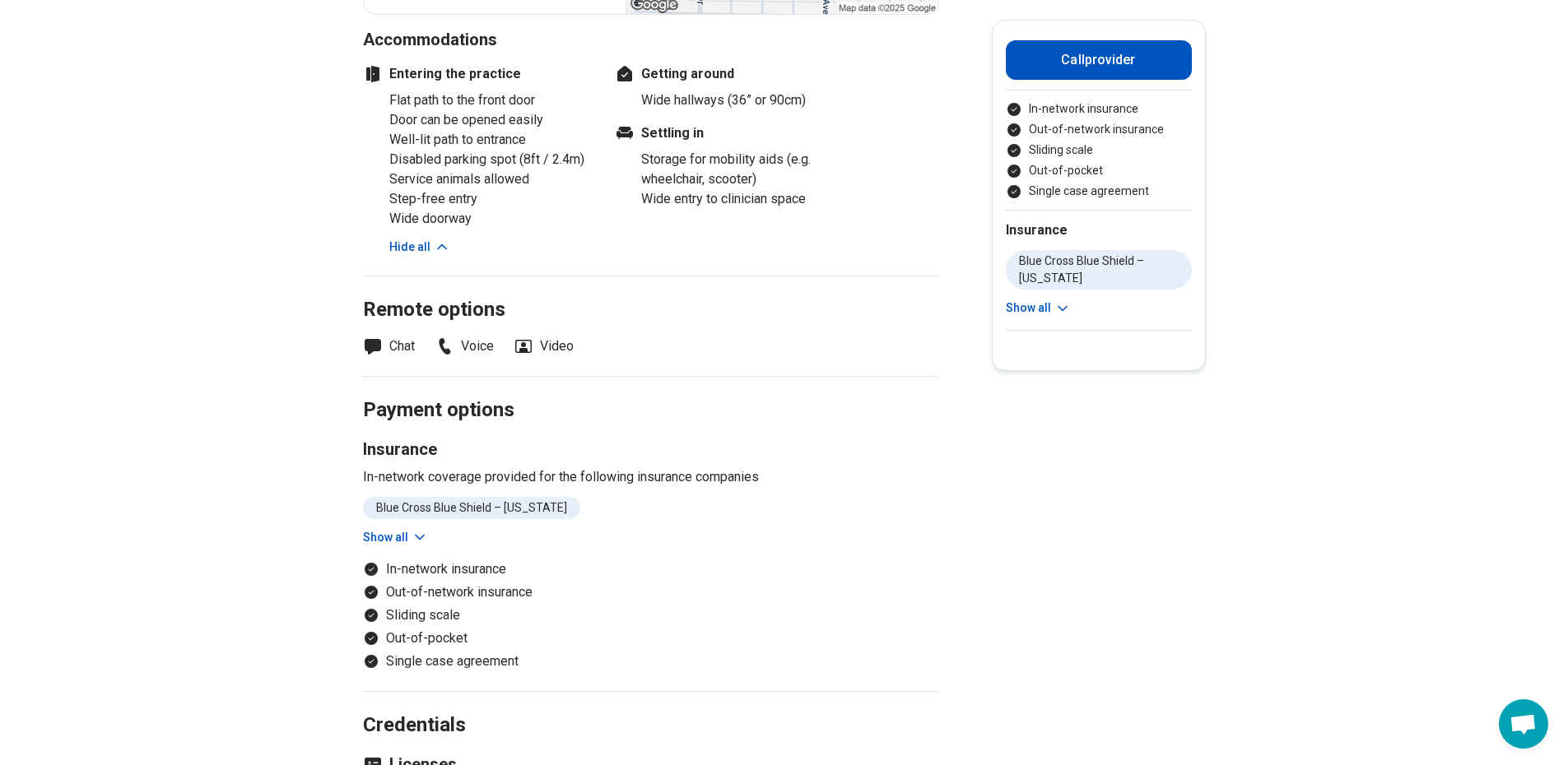
click at [412, 541] on button "Show all" at bounding box center [395, 537] width 65 height 17
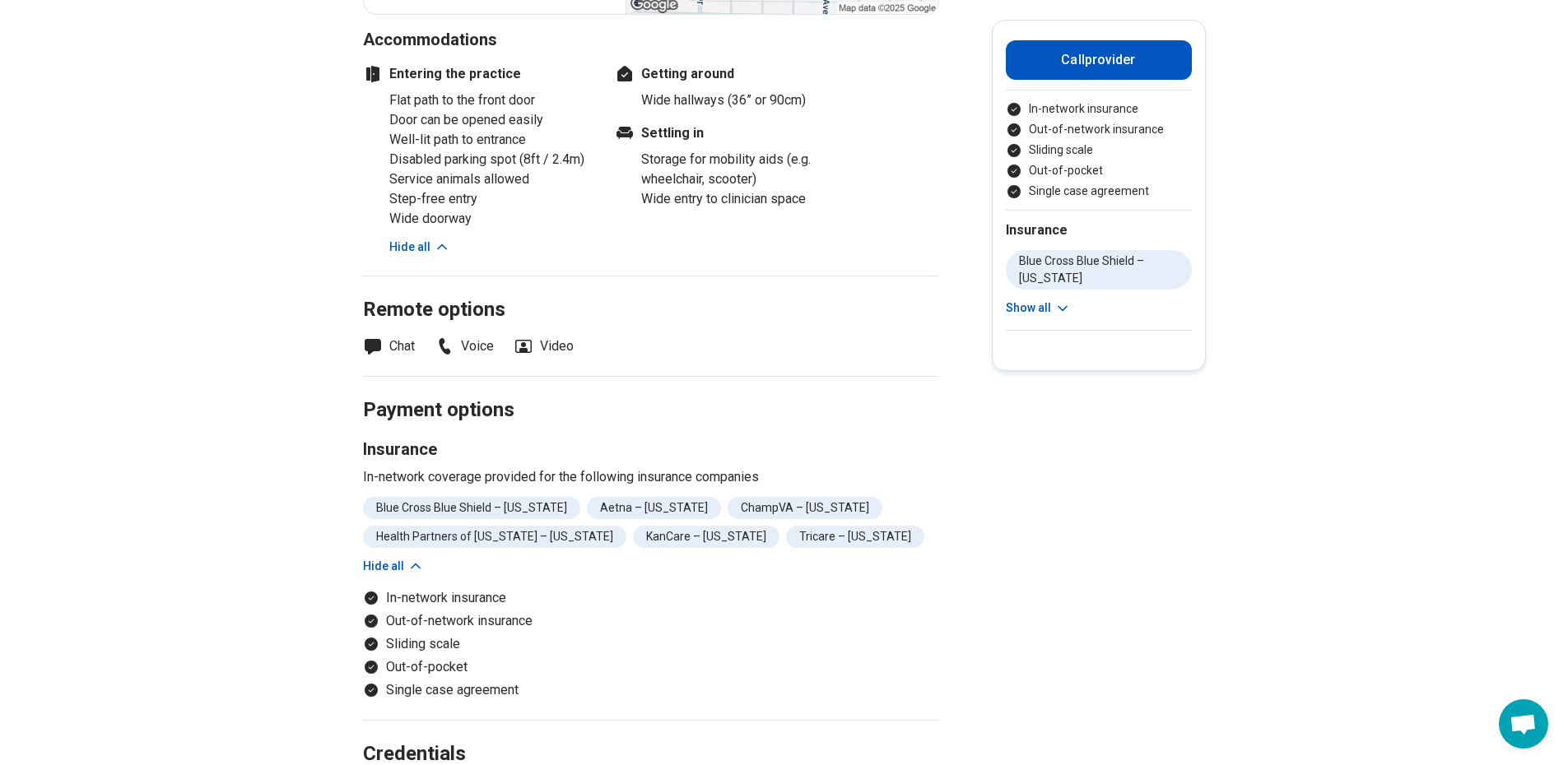
click at [414, 558] on icon at bounding box center [416, 566] width 16 height 16
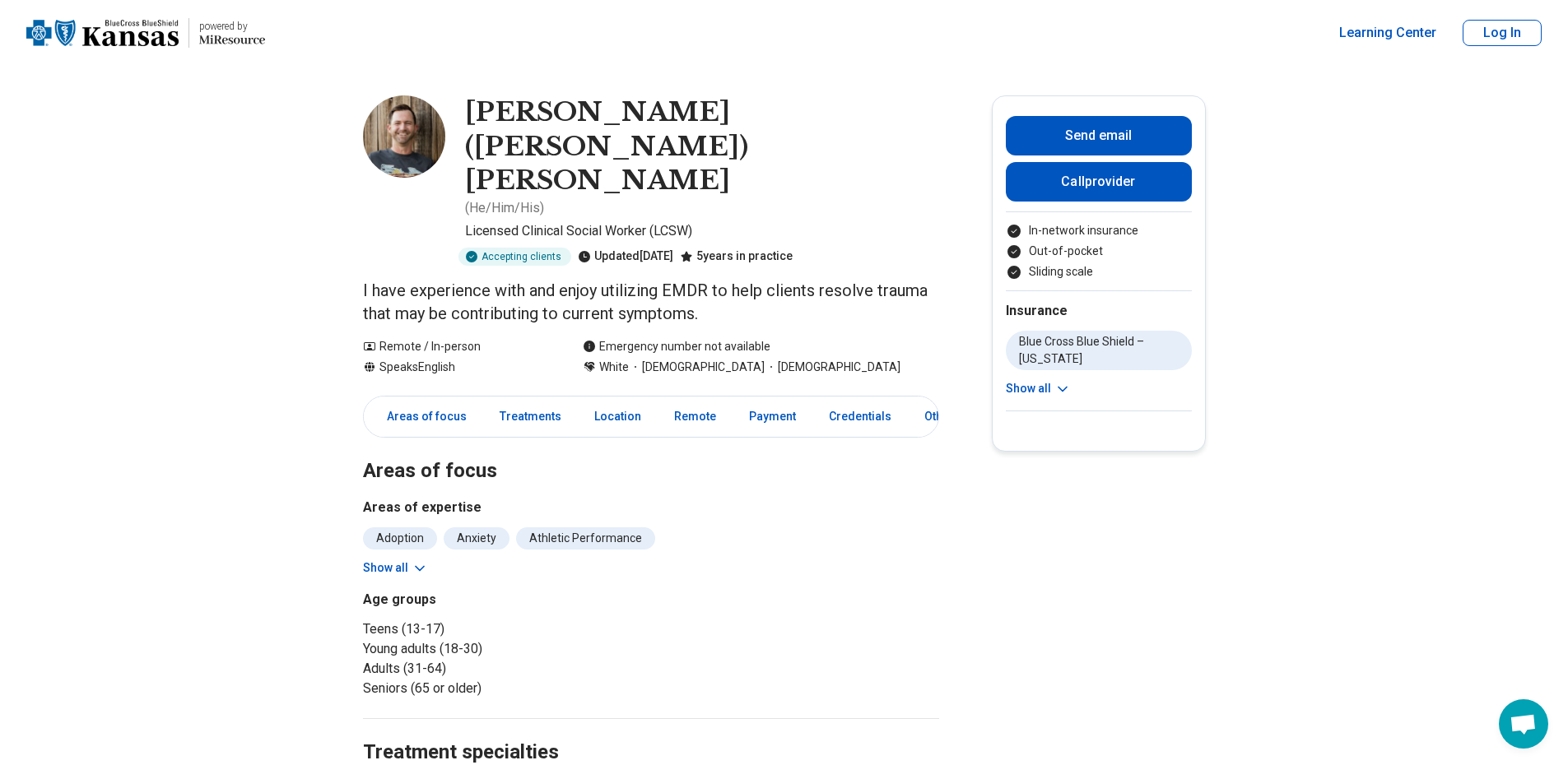
click at [407, 560] on button "Show all" at bounding box center [395, 568] width 65 height 17
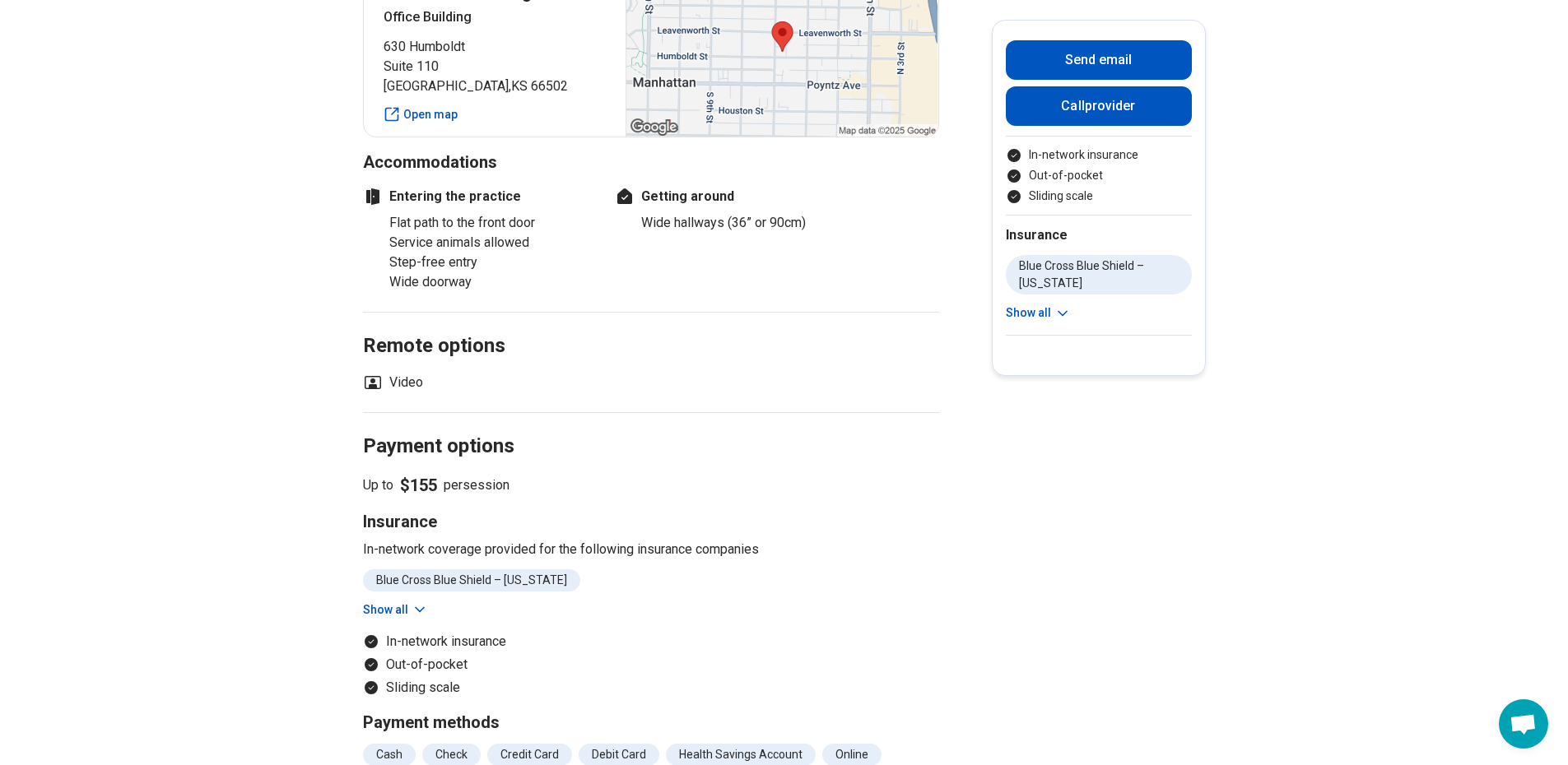
scroll to position [1069, 0]
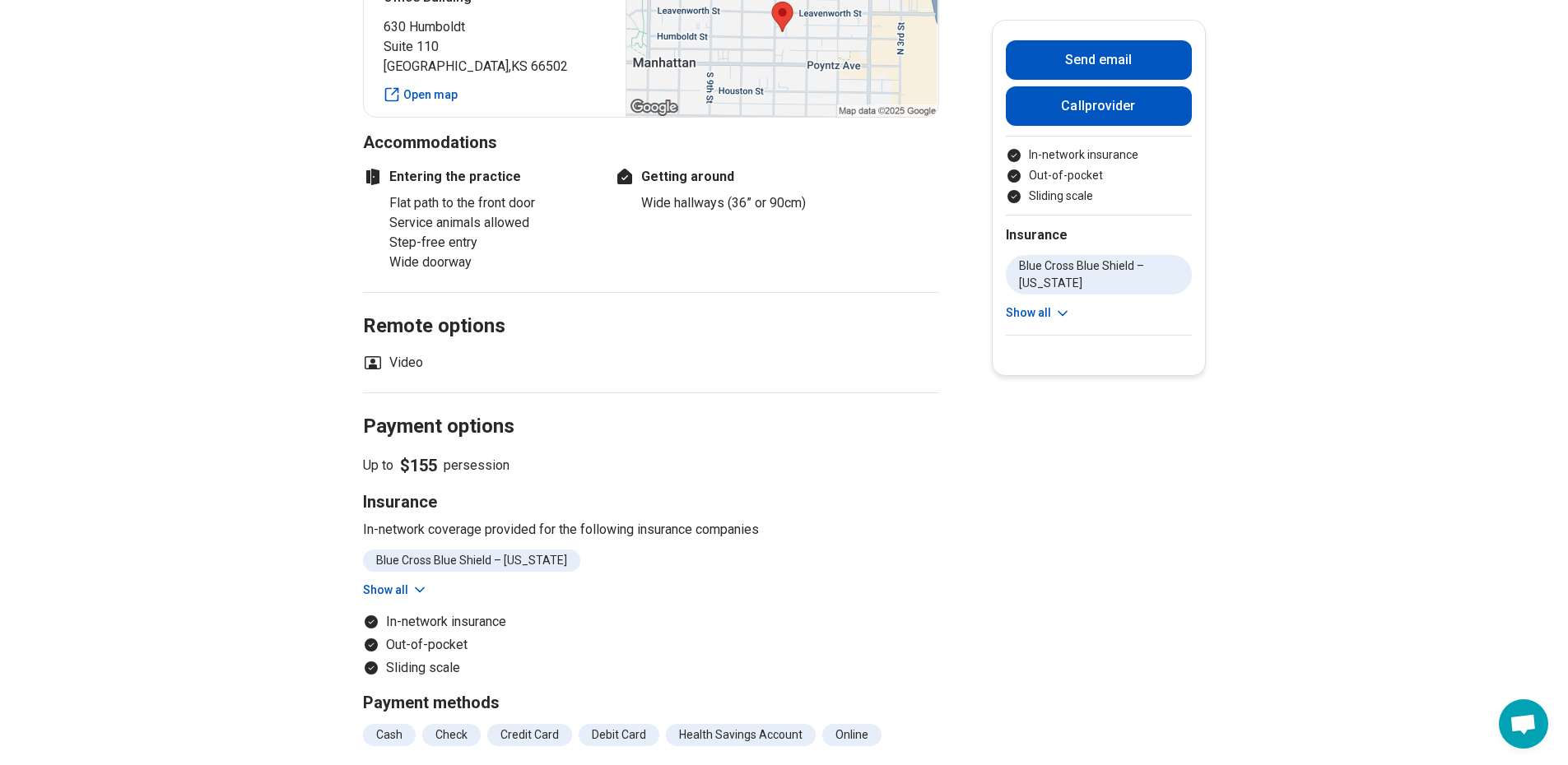
click at [410, 581] on button "Show all" at bounding box center [395, 590] width 65 height 17
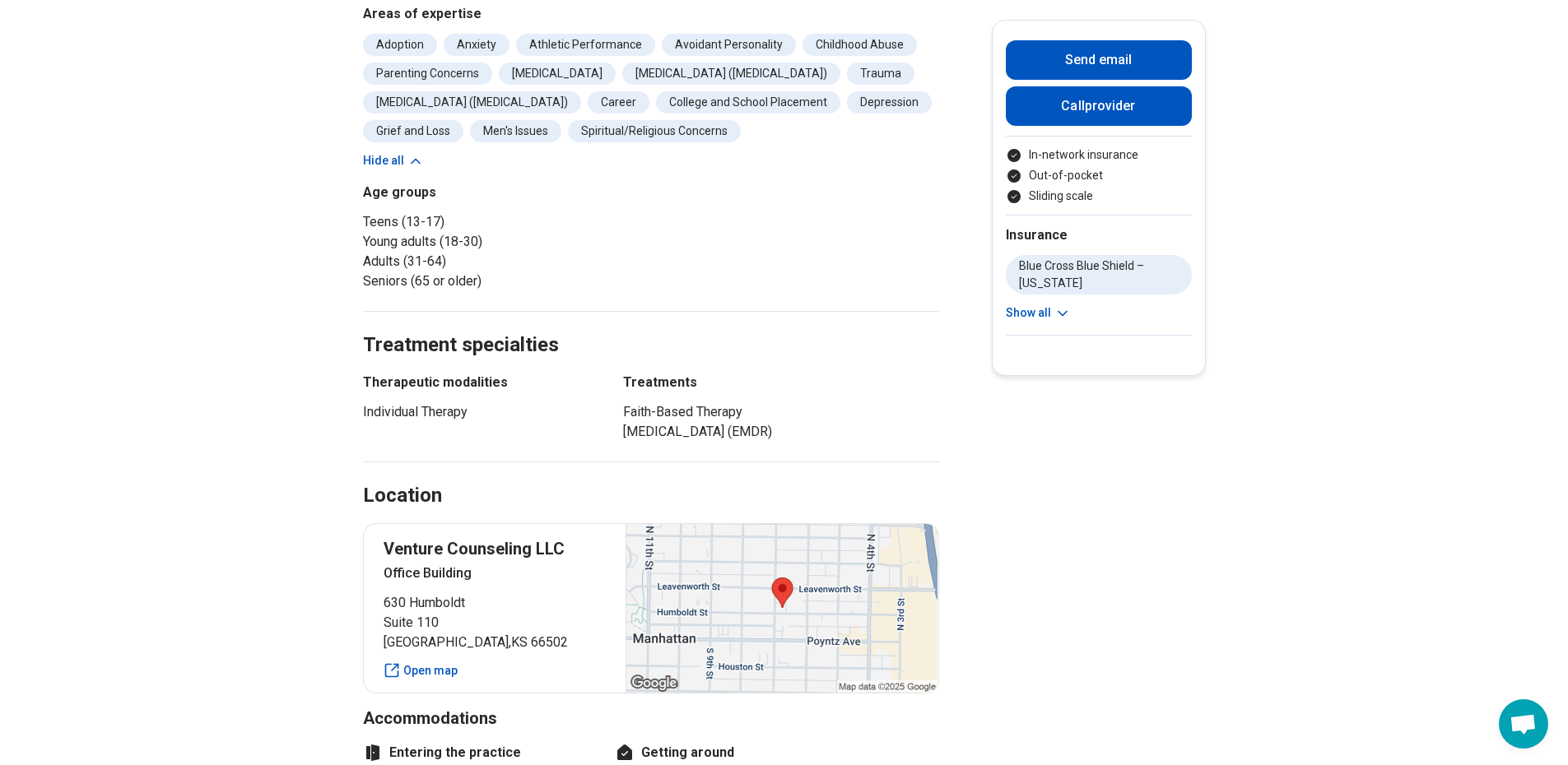
scroll to position [0, 0]
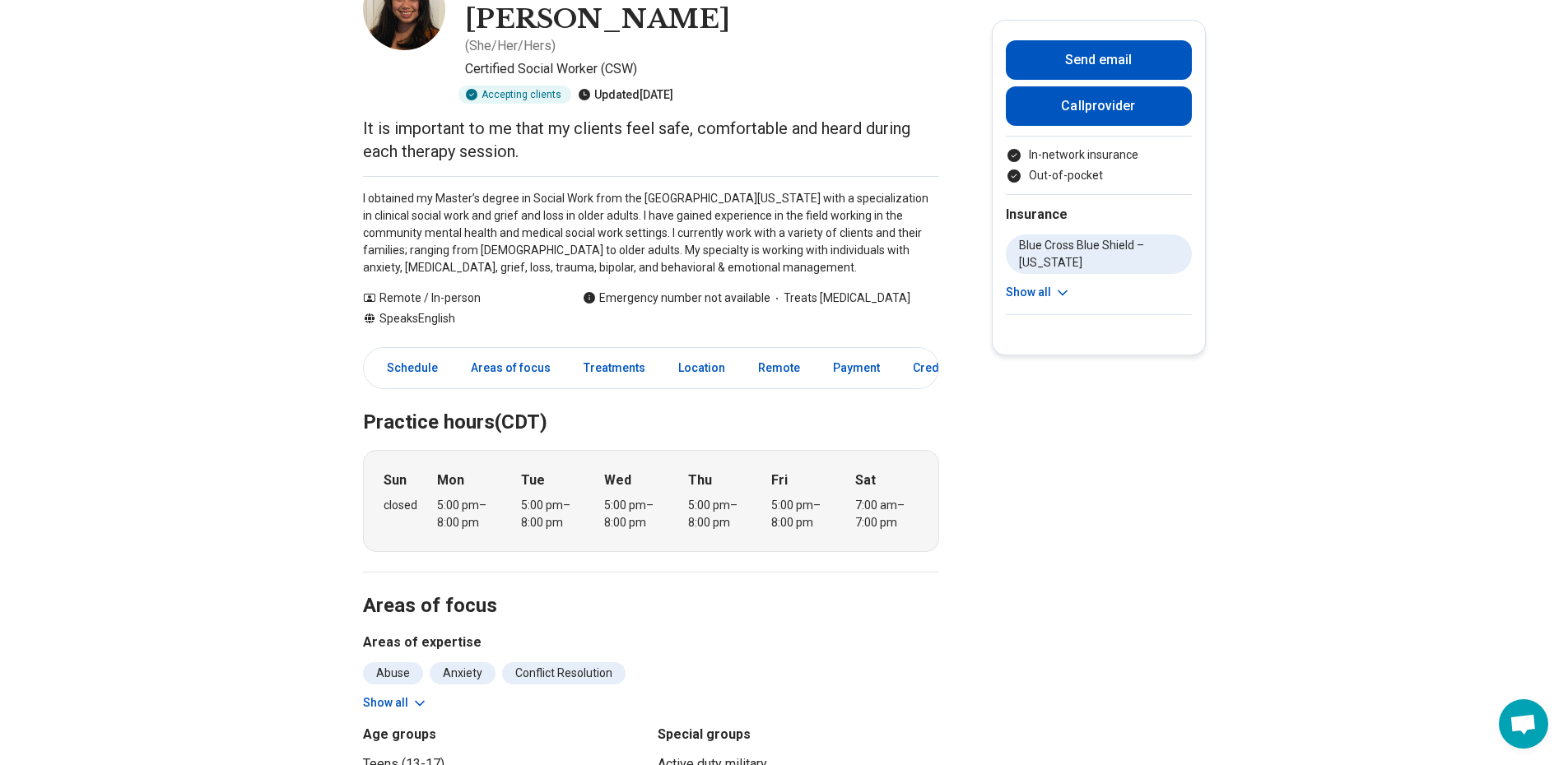
scroll to position [165, 0]
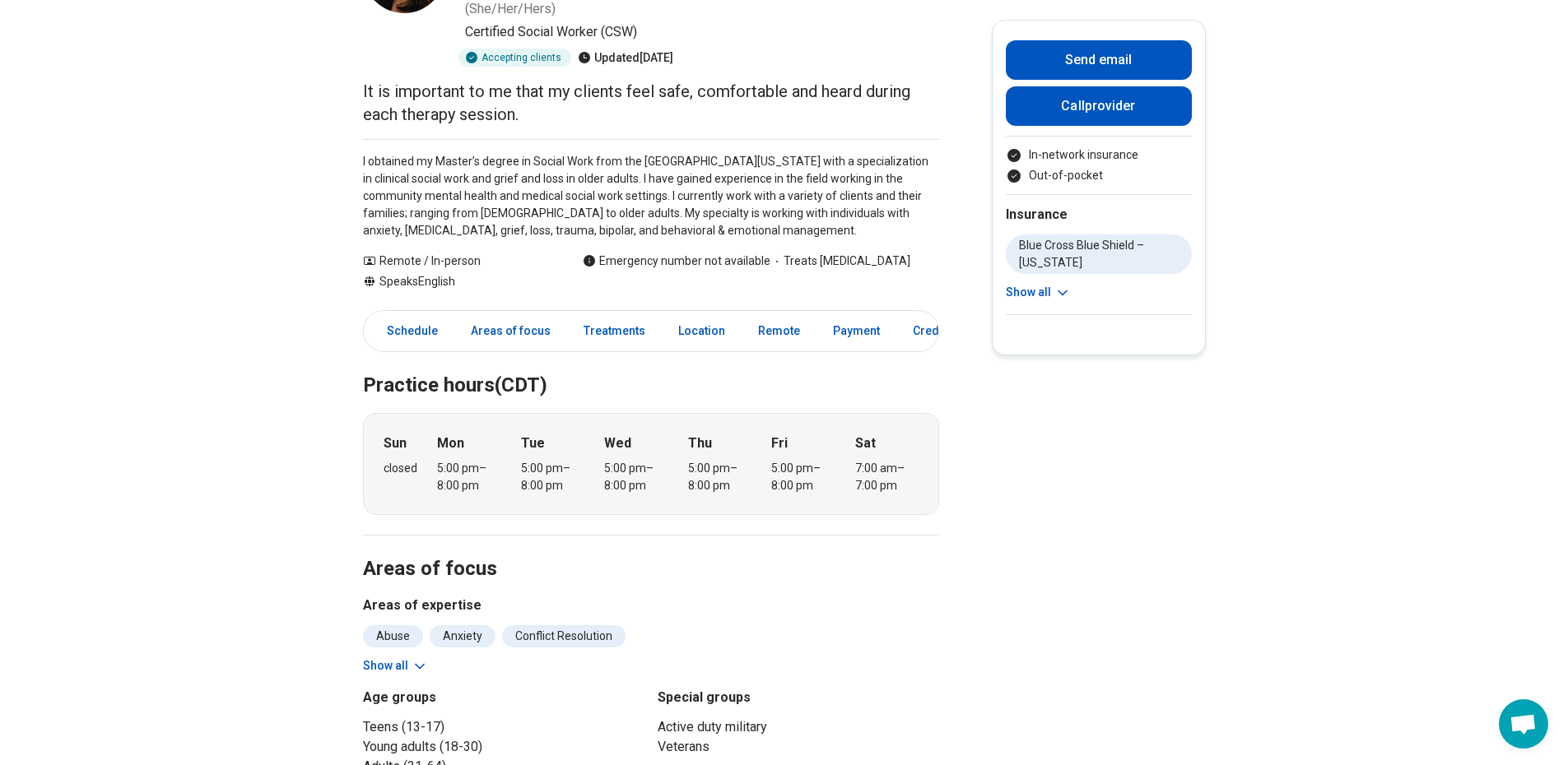
click at [418, 658] on icon at bounding box center [419, 666] width 16 height 16
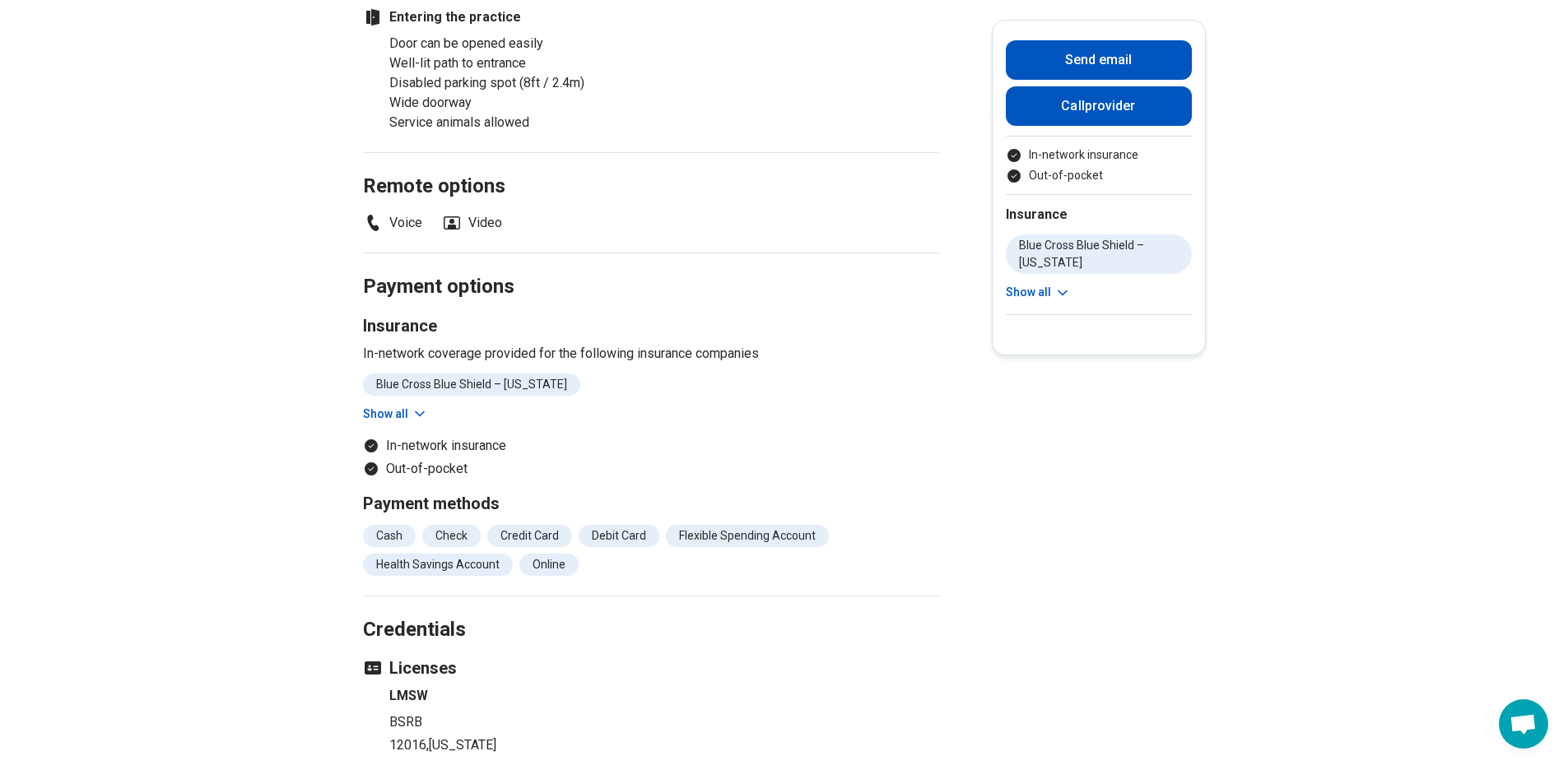
scroll to position [1563, 0]
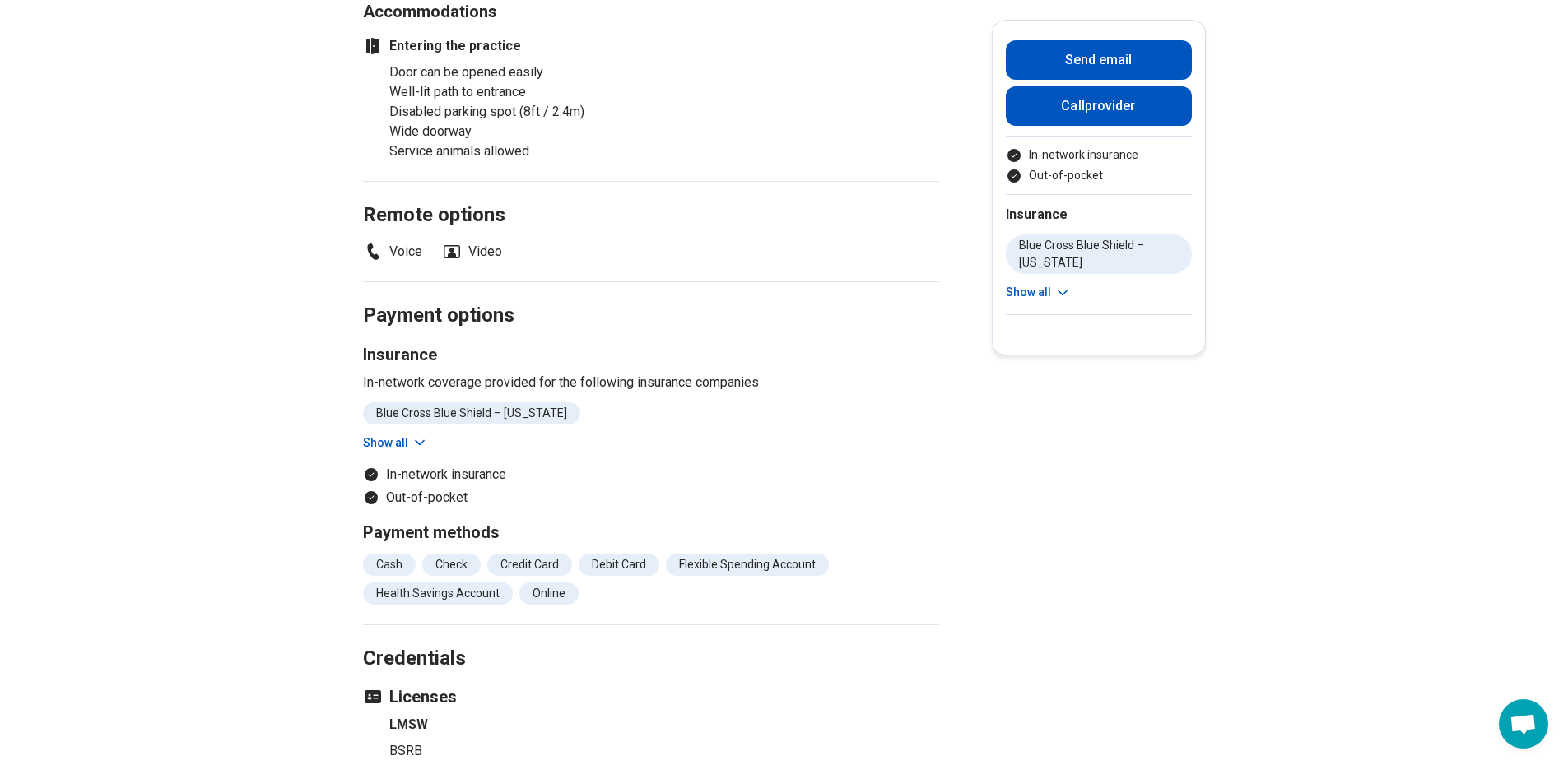
click at [410, 435] on button "Show all" at bounding box center [395, 443] width 65 height 17
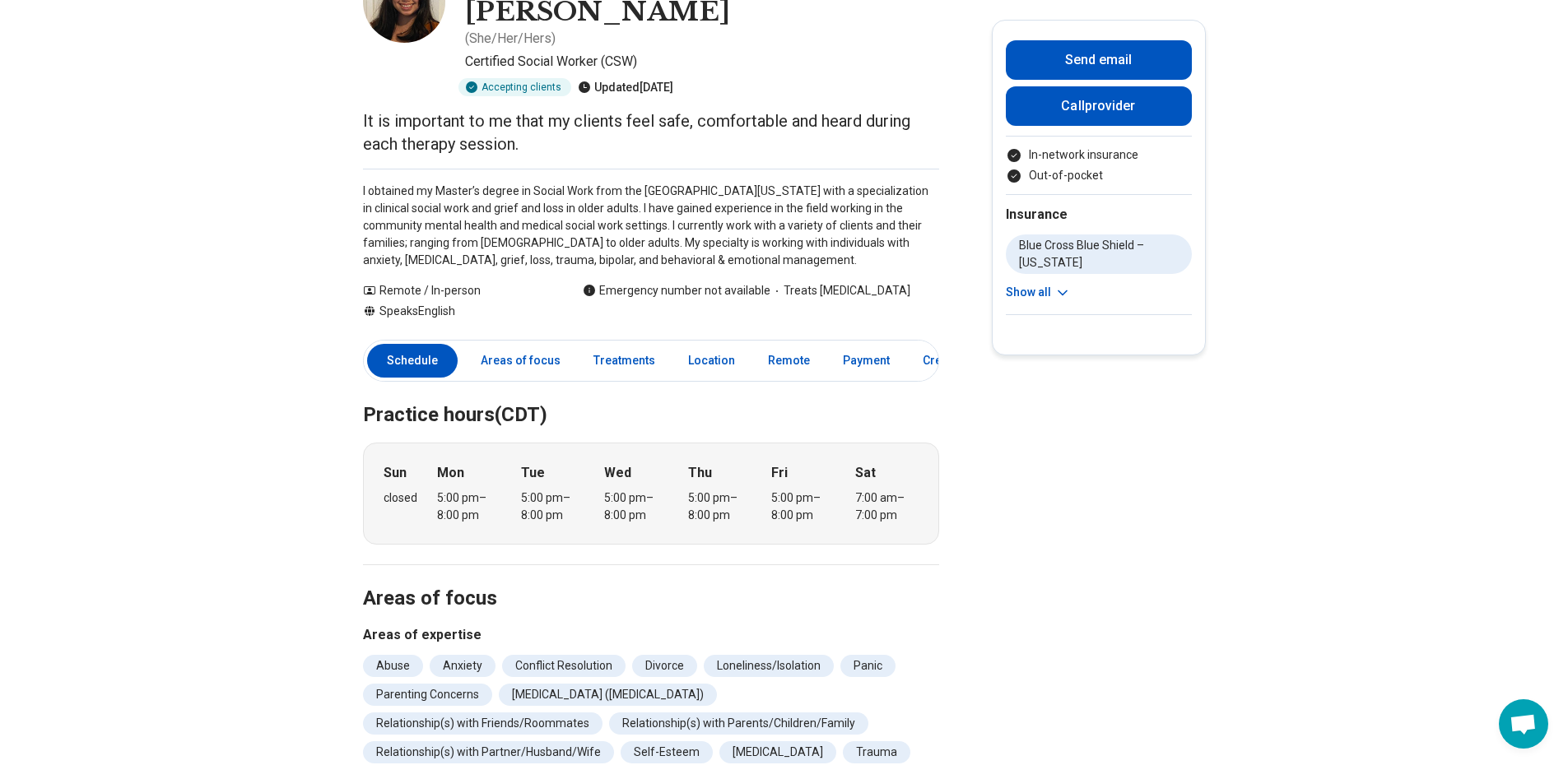
scroll to position [0, 0]
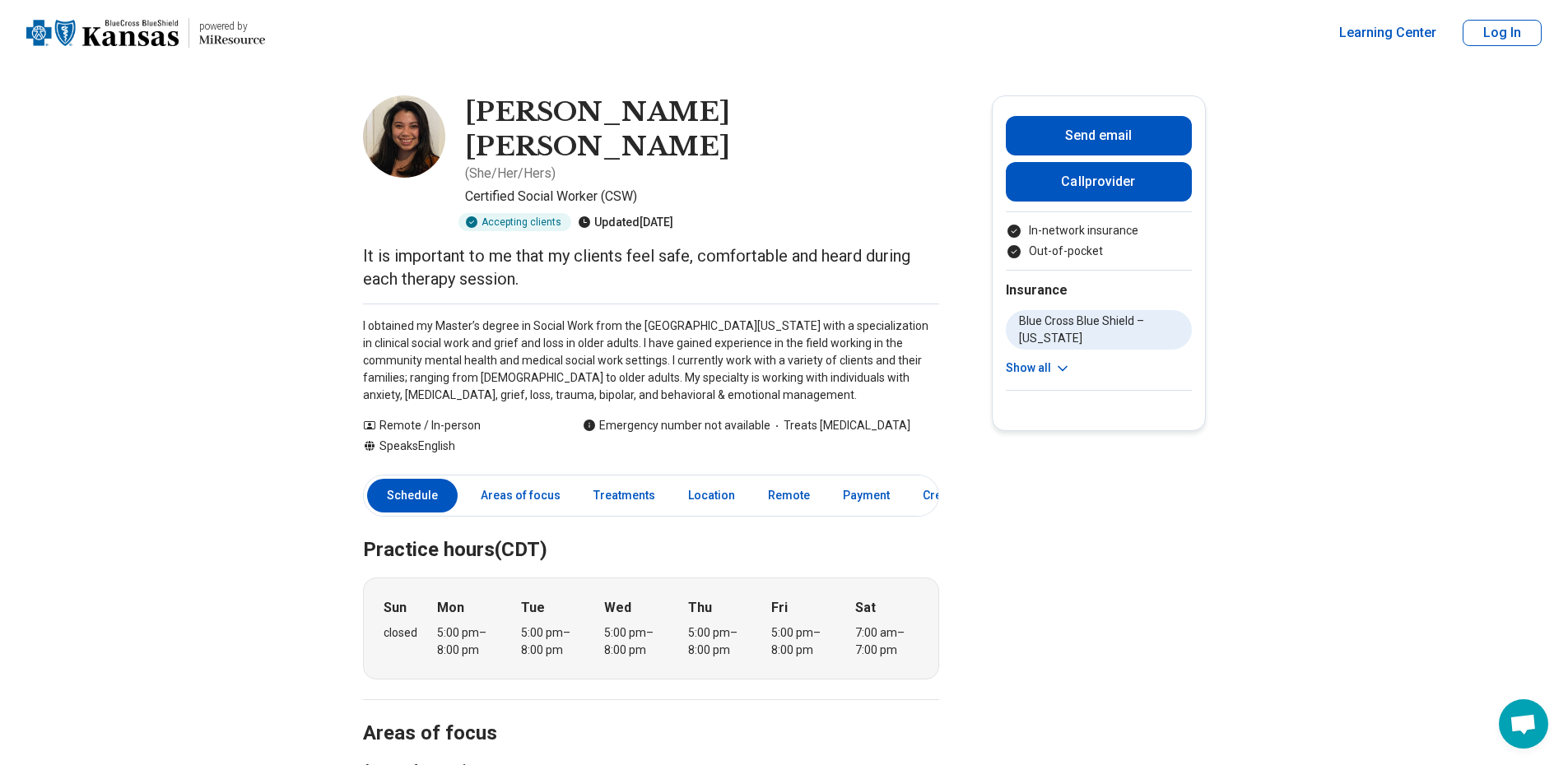
click at [1064, 366] on icon at bounding box center [1062, 368] width 16 height 16
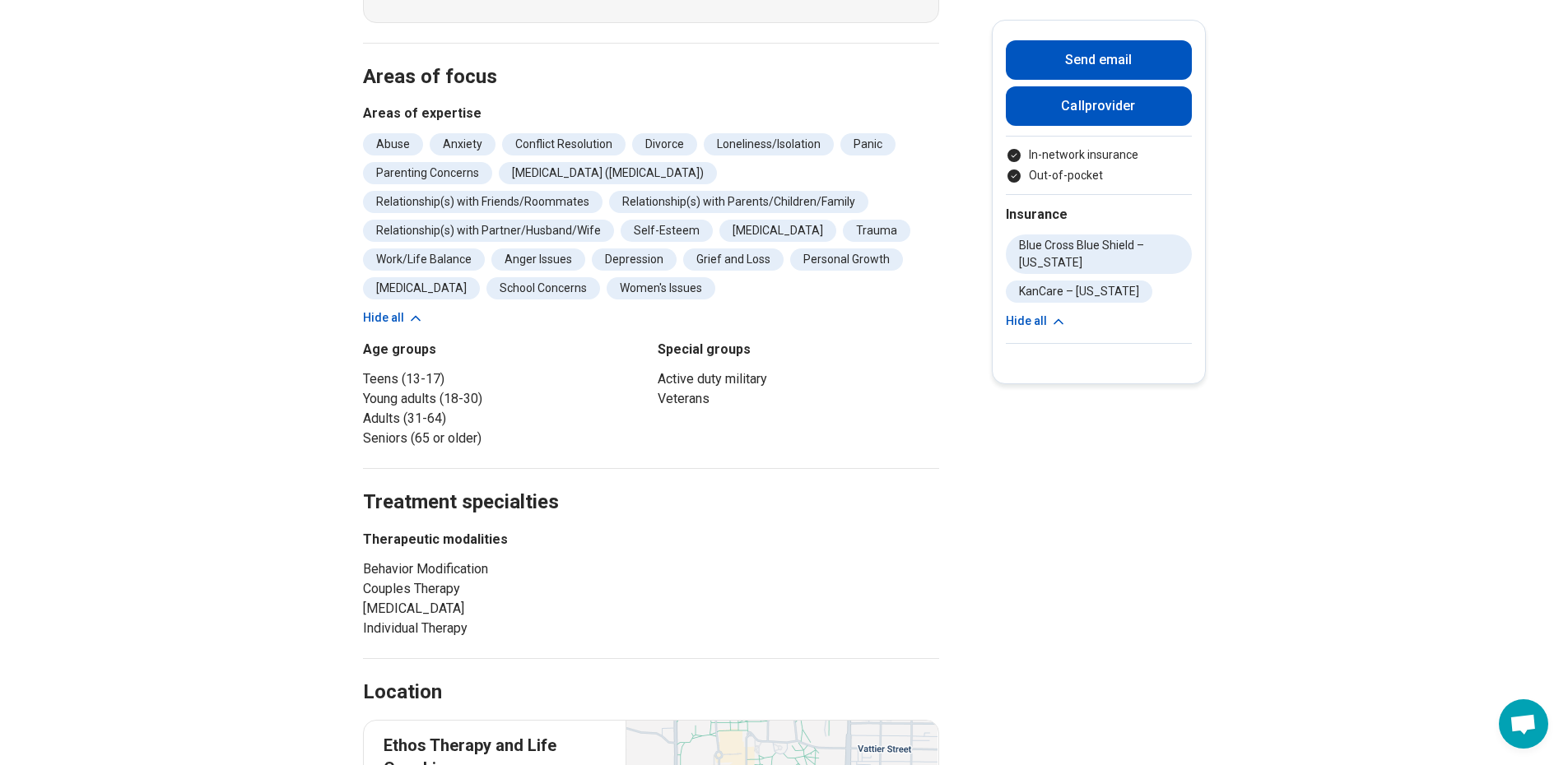
scroll to position [658, 0]
